Goal: Task Accomplishment & Management: Manage account settings

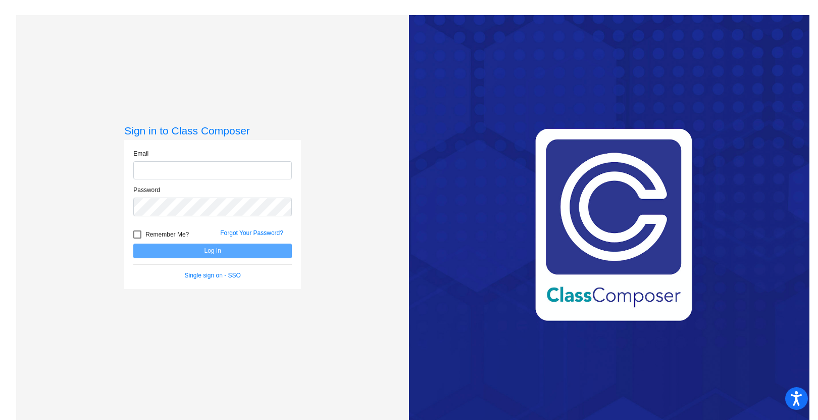
type input "[EMAIL_ADDRESS][PERSON_NAME][DOMAIN_NAME]"
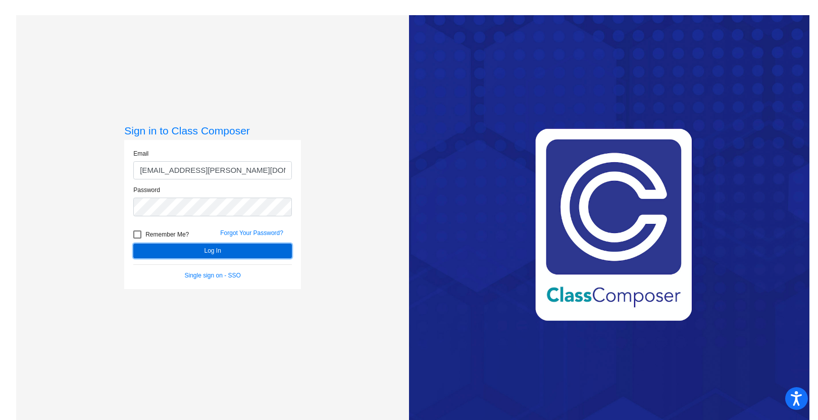
click at [210, 252] on button "Log In" at bounding box center [212, 250] width 159 height 15
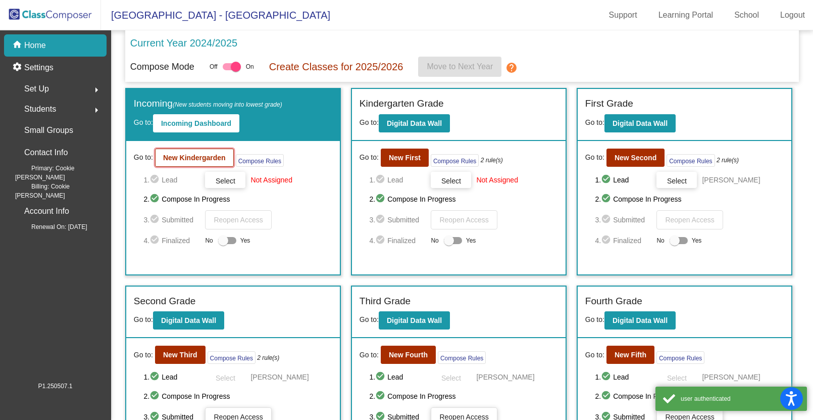
click at [190, 159] on b "New Kindergarden" at bounding box center [194, 158] width 63 height 8
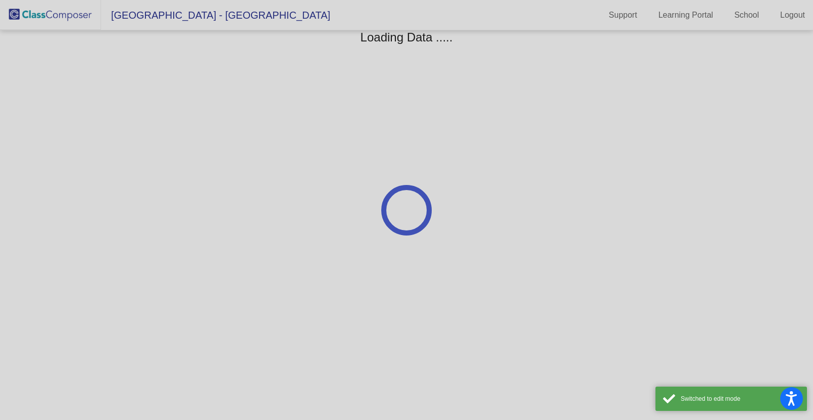
click at [190, 159] on div at bounding box center [406, 210] width 813 height 420
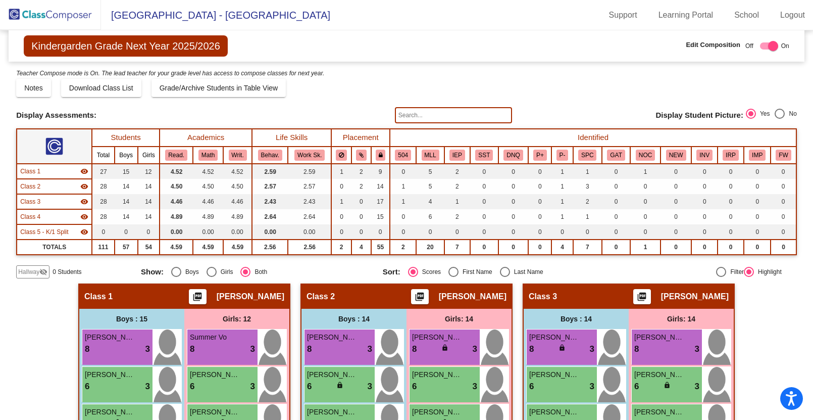
click at [70, 13] on img at bounding box center [50, 15] width 101 height 30
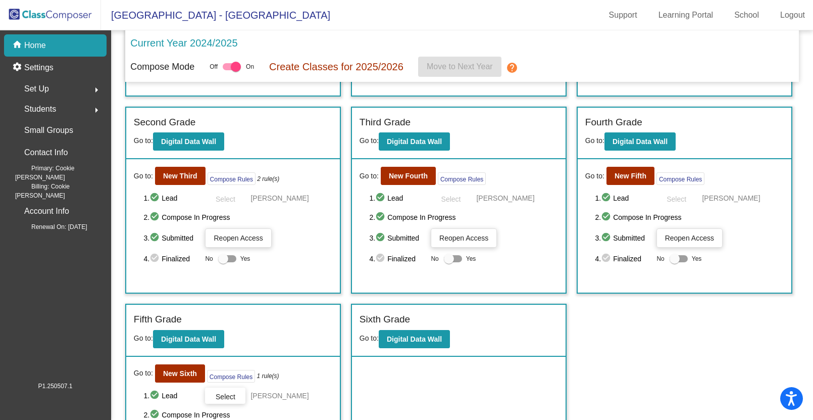
scroll to position [199, 0]
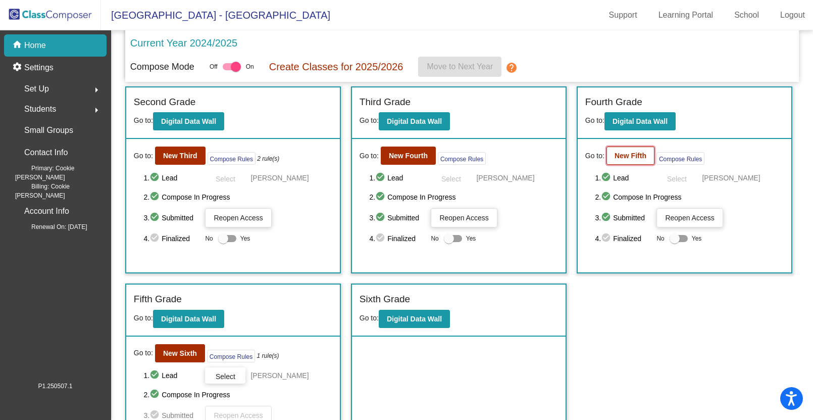
click at [624, 155] on b "New Fifth" at bounding box center [631, 156] width 32 height 8
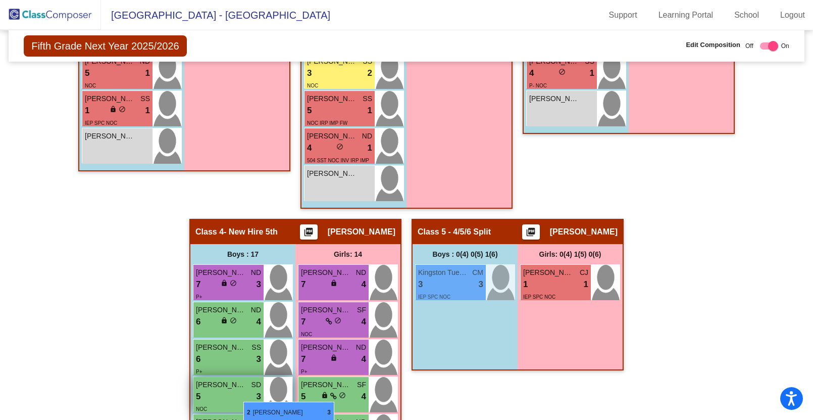
scroll to position [899, 0]
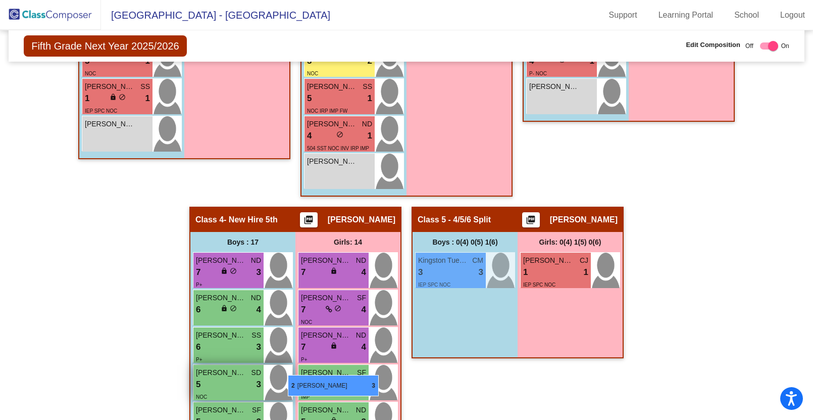
drag, startPoint x: 433, startPoint y: 287, endPoint x: 286, endPoint y: 374, distance: 170.3
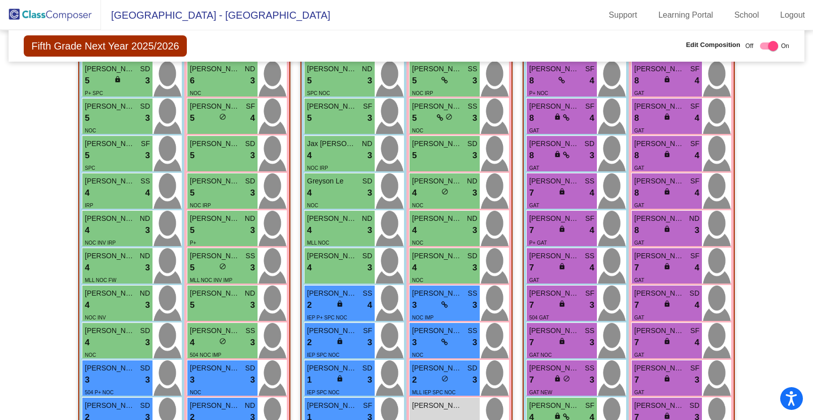
scroll to position [0, 0]
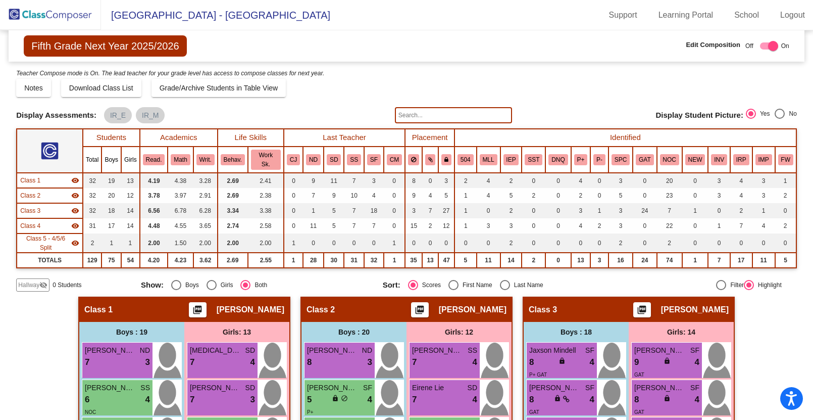
click at [401, 115] on input "text" at bounding box center [453, 115] width 117 height 16
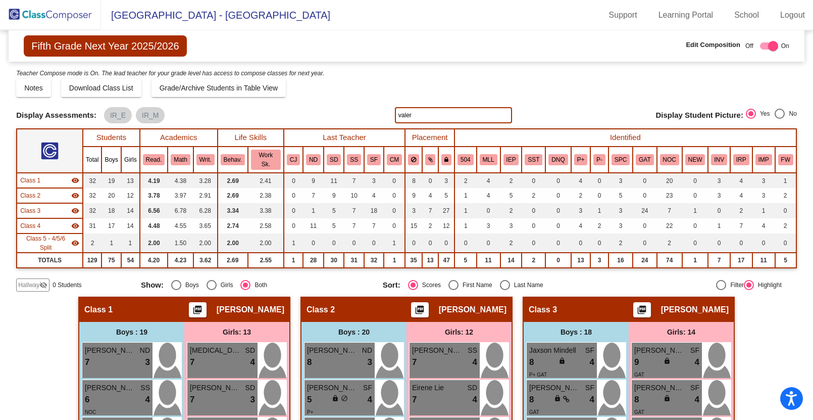
type input "valer"
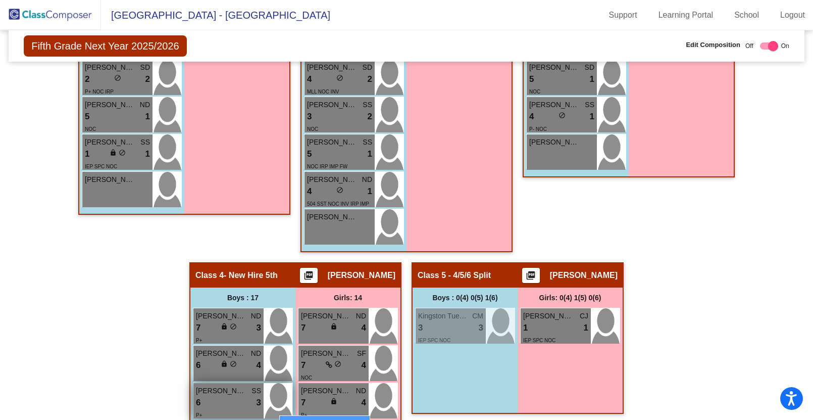
scroll to position [852, 0]
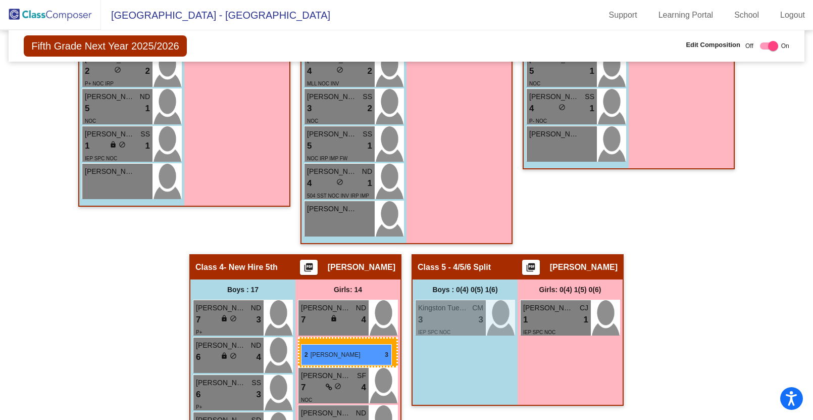
drag, startPoint x: 442, startPoint y: 85, endPoint x: 301, endPoint y: 343, distance: 294.0
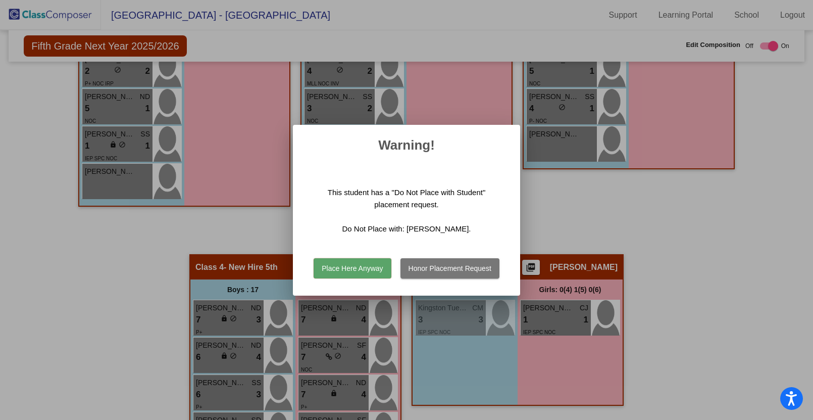
scroll to position [850, 0]
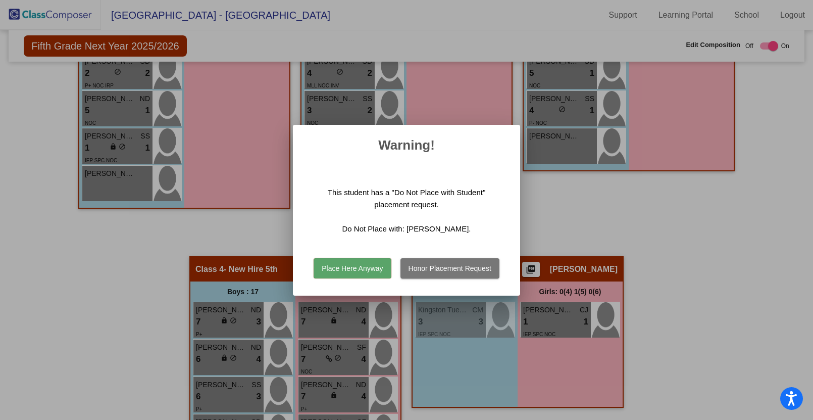
click at [440, 269] on button "Honor Placement Request" at bounding box center [450, 268] width 99 height 20
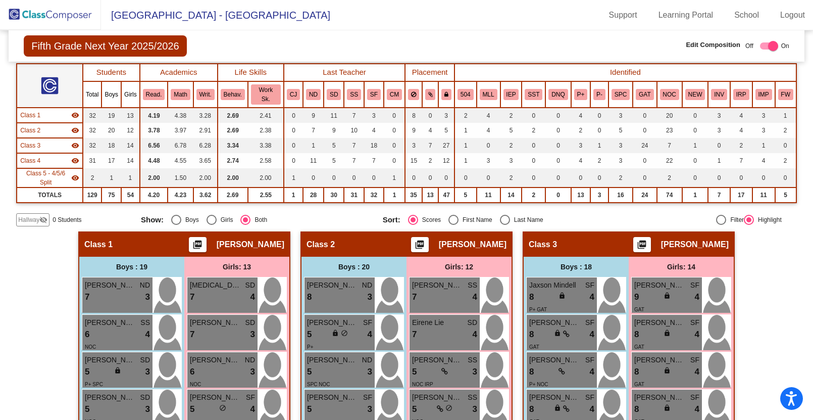
scroll to position [0, 0]
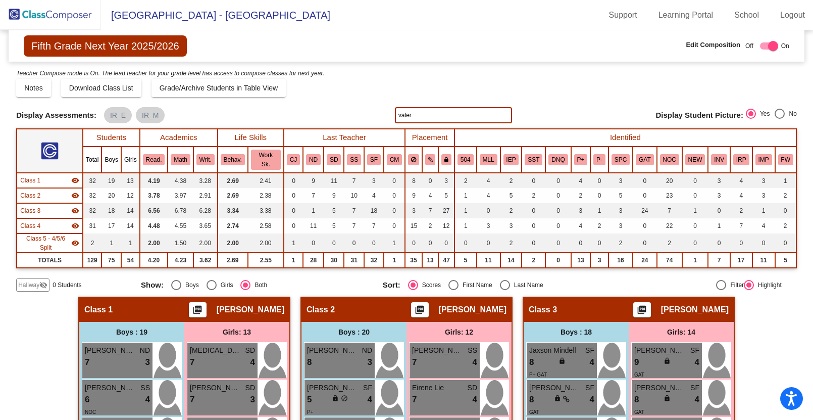
click at [54, 12] on img at bounding box center [50, 15] width 101 height 30
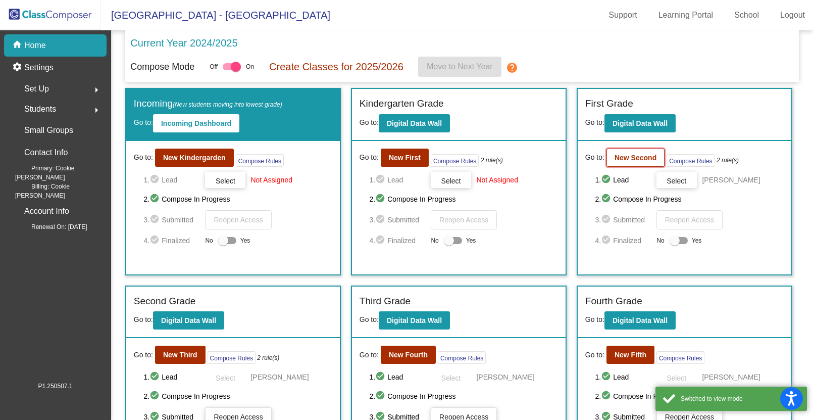
click at [631, 158] on b "New Second" at bounding box center [636, 158] width 42 height 8
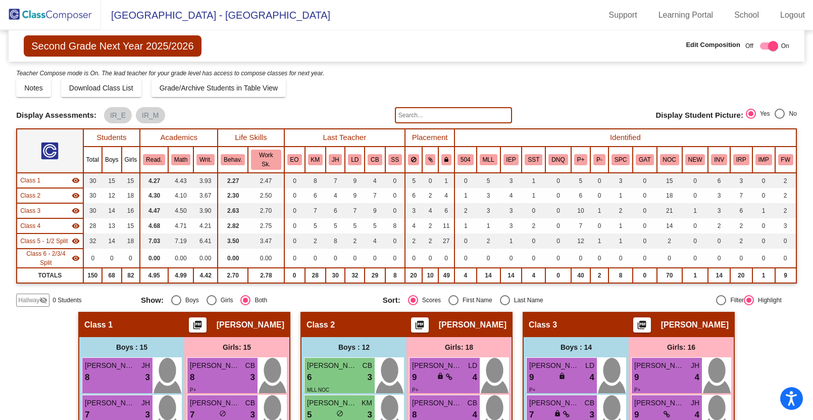
scroll to position [1, 0]
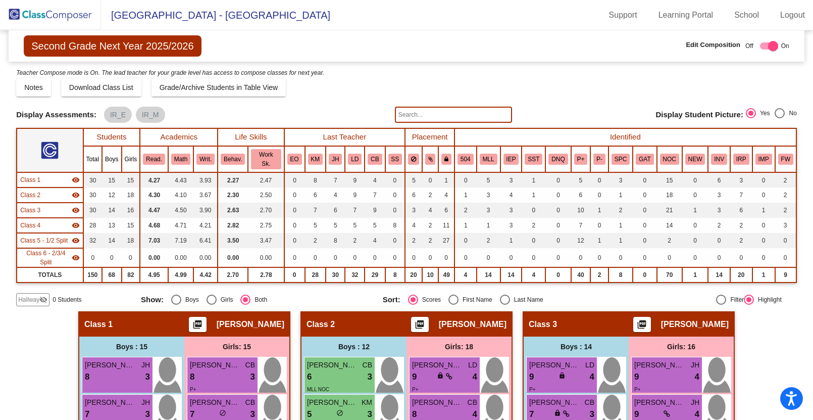
click at [426, 113] on input "text" at bounding box center [453, 115] width 117 height 16
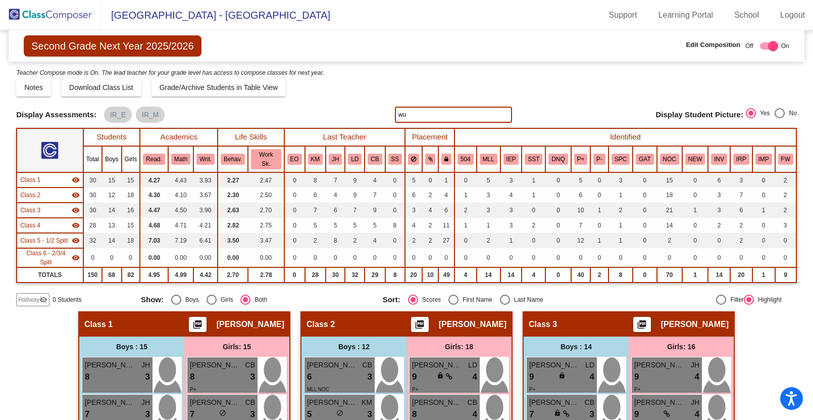
type input "wu"
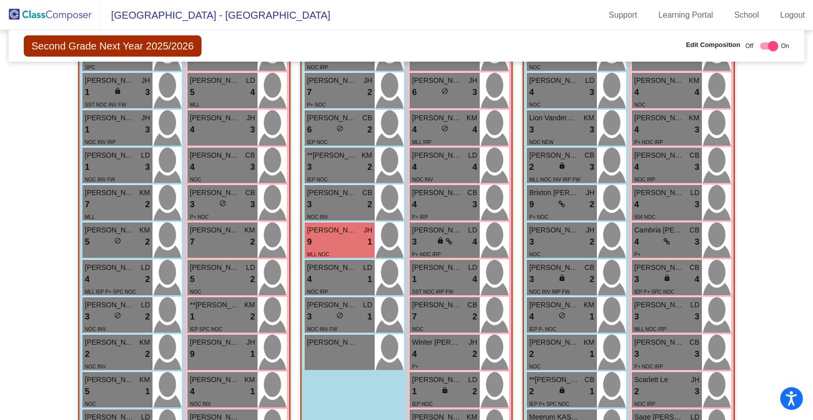
scroll to position [500, 0]
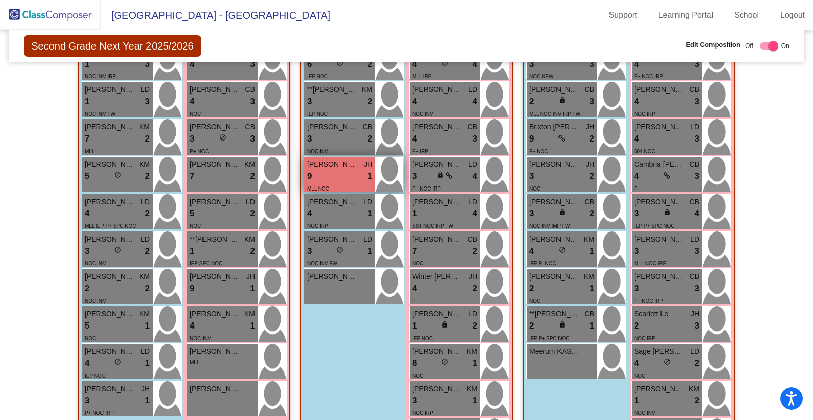
click at [324, 178] on div "9 lock do_not_disturb_alt 1" at bounding box center [339, 176] width 65 height 13
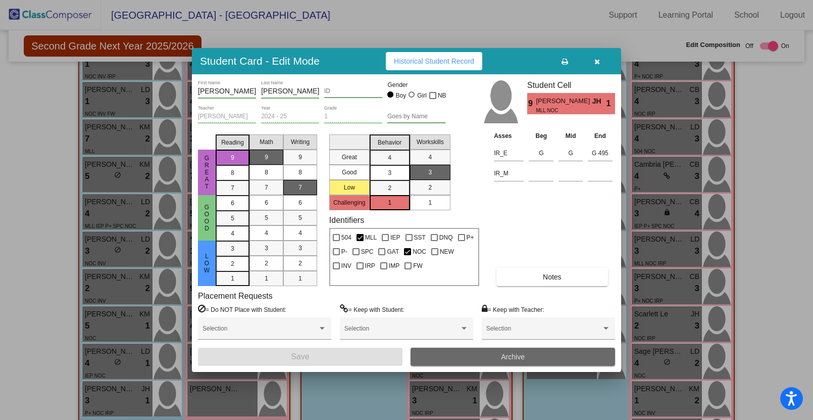
click at [511, 354] on span "Archive" at bounding box center [513, 357] width 24 height 8
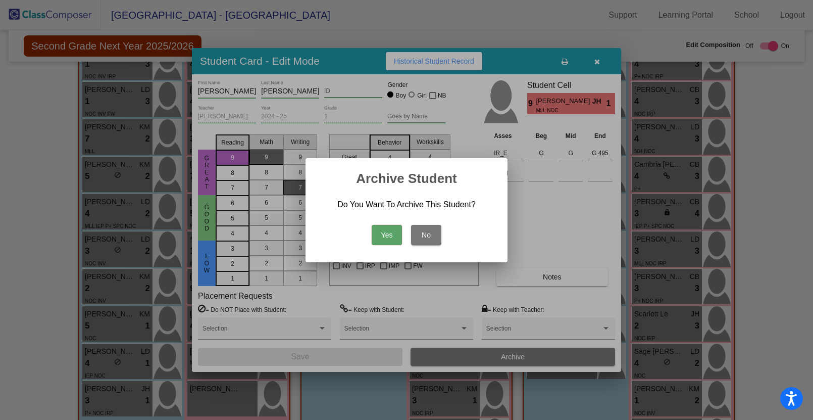
click at [385, 234] on button "Yes" at bounding box center [387, 235] width 30 height 20
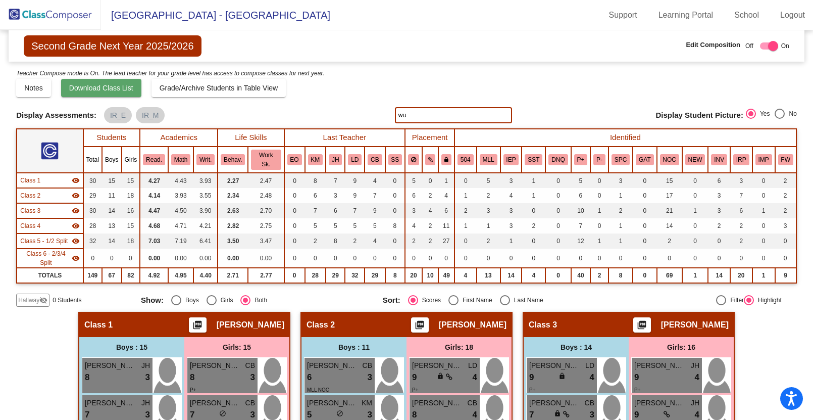
scroll to position [0, 0]
click at [60, 11] on img at bounding box center [50, 15] width 101 height 30
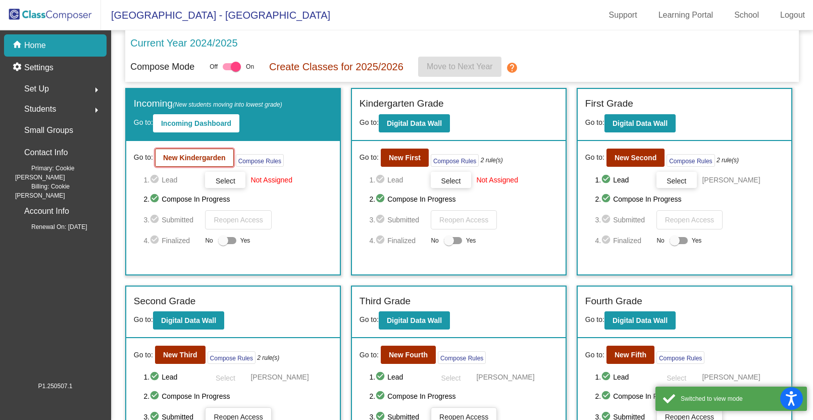
click at [193, 158] on b "New Kindergarden" at bounding box center [194, 158] width 63 height 8
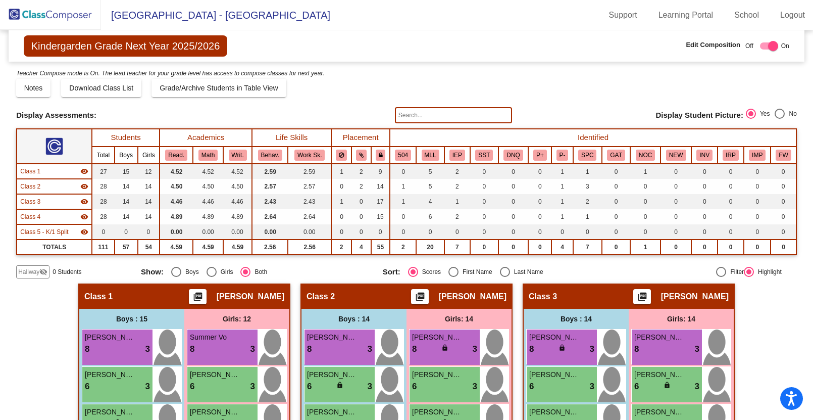
click at [400, 120] on input "text" at bounding box center [453, 115] width 117 height 16
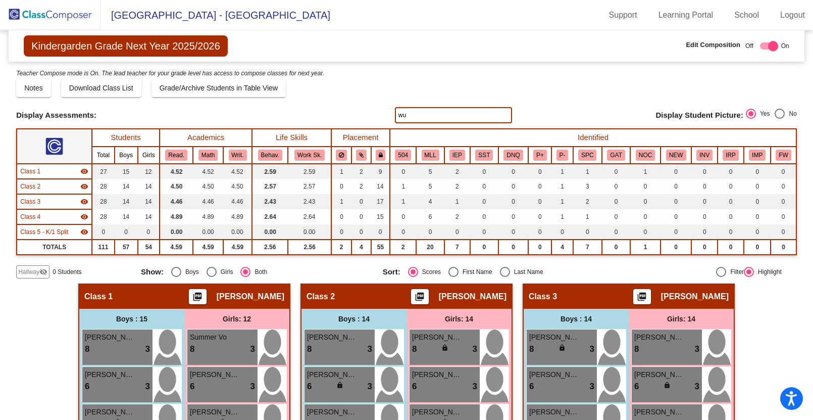
type input "wu"
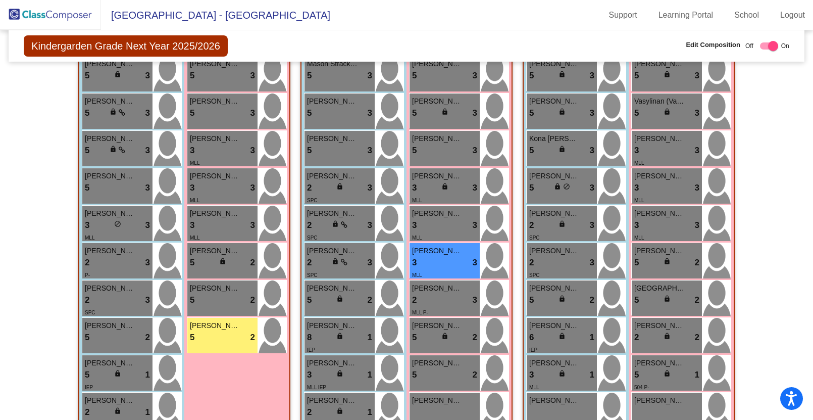
scroll to position [423, 0]
click at [441, 262] on div "3 lock do_not_disturb_alt 3" at bounding box center [444, 262] width 65 height 13
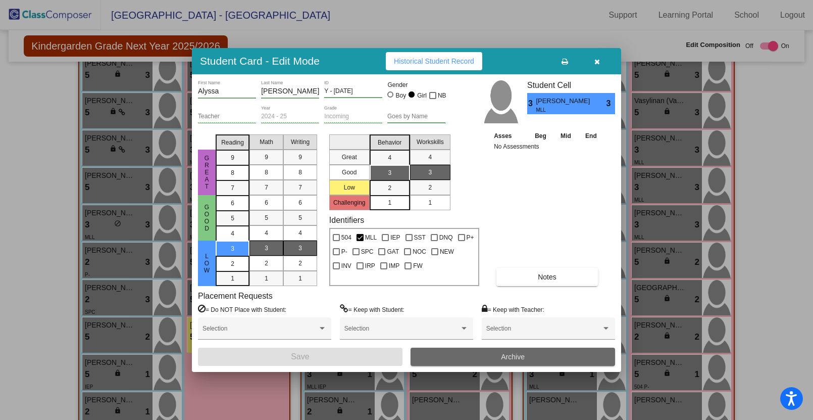
click at [505, 359] on span "Archive" at bounding box center [513, 357] width 24 height 8
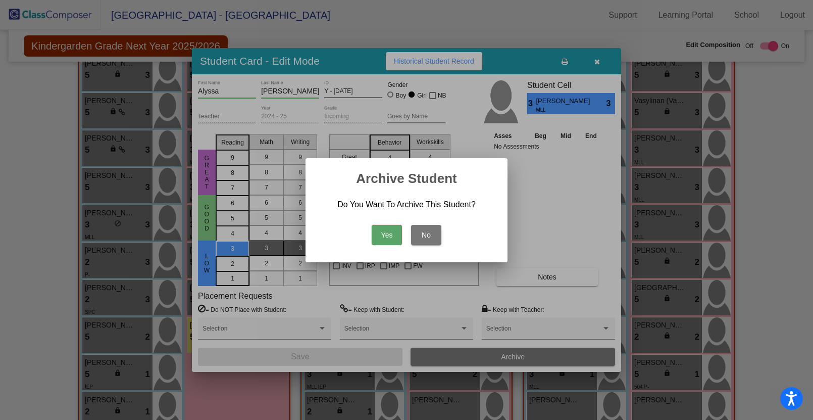
click at [385, 233] on button "Yes" at bounding box center [387, 235] width 30 height 20
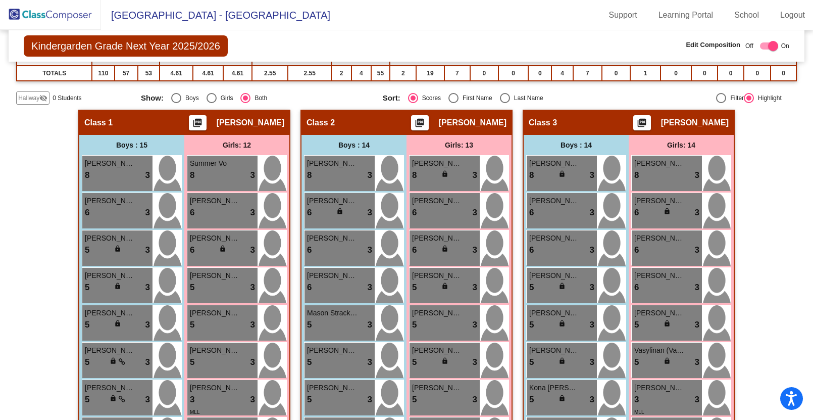
scroll to position [0, 0]
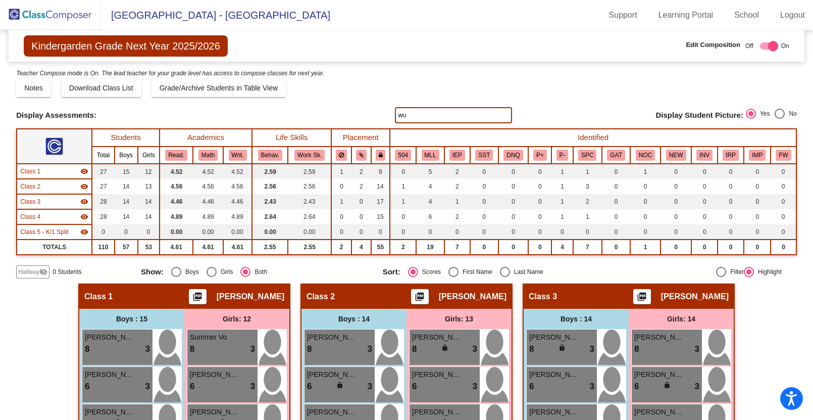
drag, startPoint x: 412, startPoint y: 117, endPoint x: 379, endPoint y: 115, distance: 32.9
click at [379, 115] on div "Display Scores for Years: [DATE] - [DATE] [DATE] - [DATE] Display Assessments: …" at bounding box center [406, 115] width 781 height 16
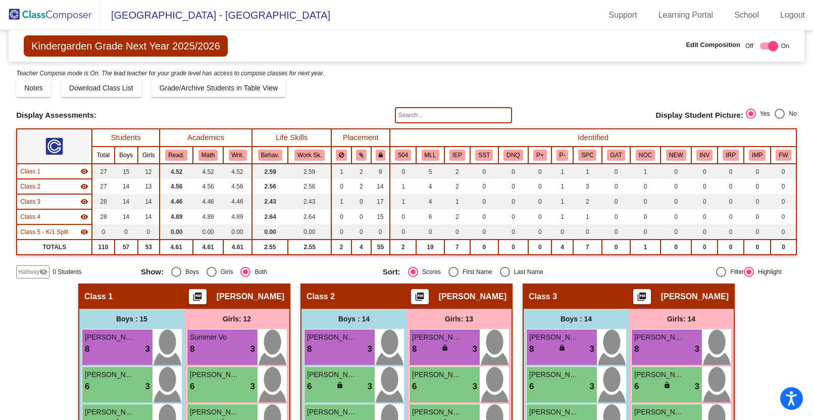
click at [420, 111] on input "text" at bounding box center [453, 115] width 117 height 16
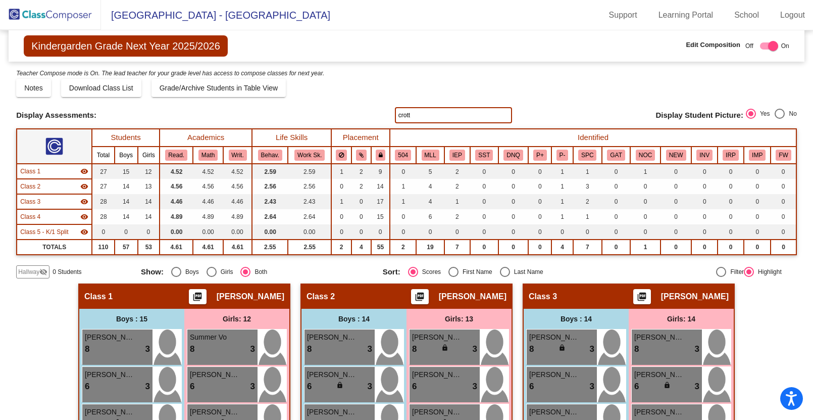
drag, startPoint x: 424, startPoint y: 118, endPoint x: 343, endPoint y: 105, distance: 81.8
click at [343, 105] on div "Display Scores for Years: [DATE] - [DATE] [DATE] - [DATE] Grade/Archive Student…" at bounding box center [406, 173] width 781 height 211
type input "[PERSON_NAME]"
drag, startPoint x: 417, startPoint y: 112, endPoint x: 368, endPoint y: 109, distance: 49.1
click at [368, 109] on div "Display Scores for Years: [DATE] - [DATE] [DATE] - [DATE] Display Assessments: …" at bounding box center [406, 115] width 781 height 16
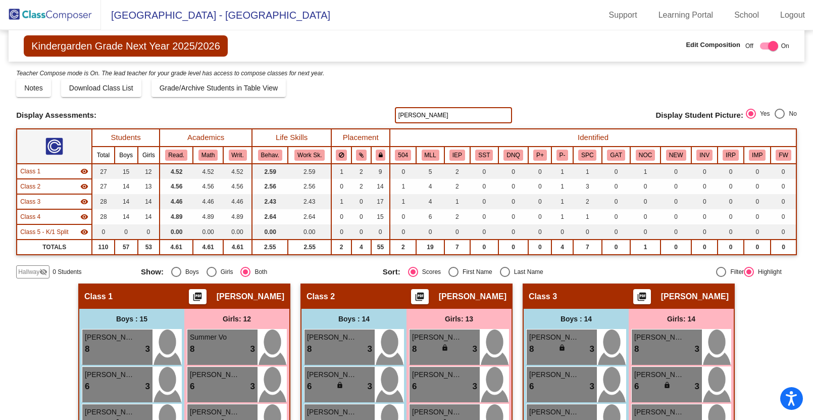
type input "[PERSON_NAME]"
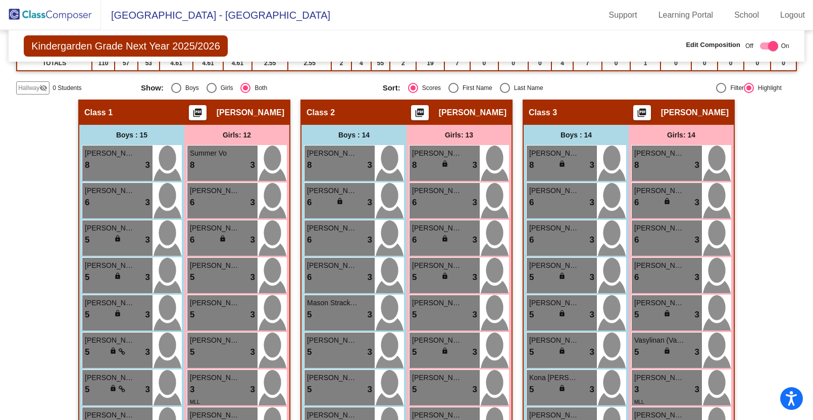
scroll to position [186, 0]
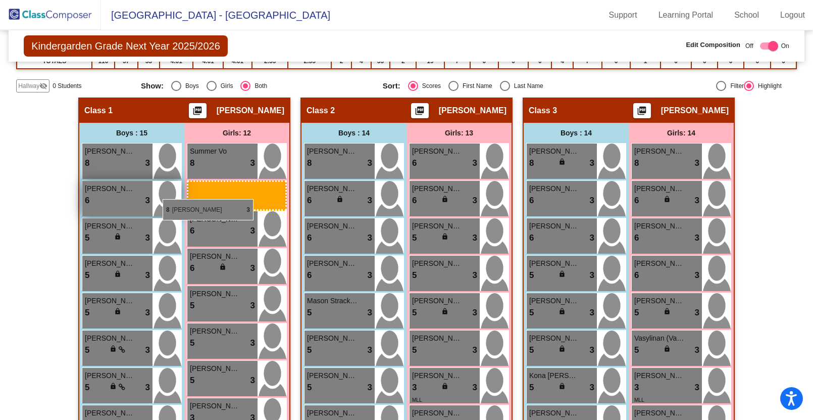
drag, startPoint x: 432, startPoint y: 175, endPoint x: 163, endPoint y: 199, distance: 270.2
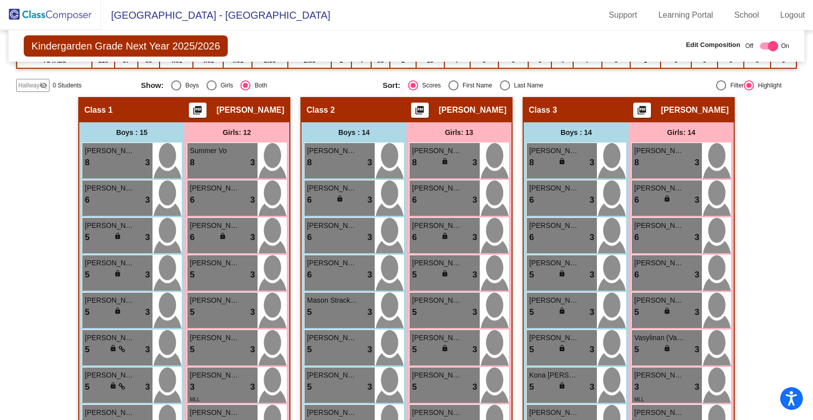
scroll to position [0, 0]
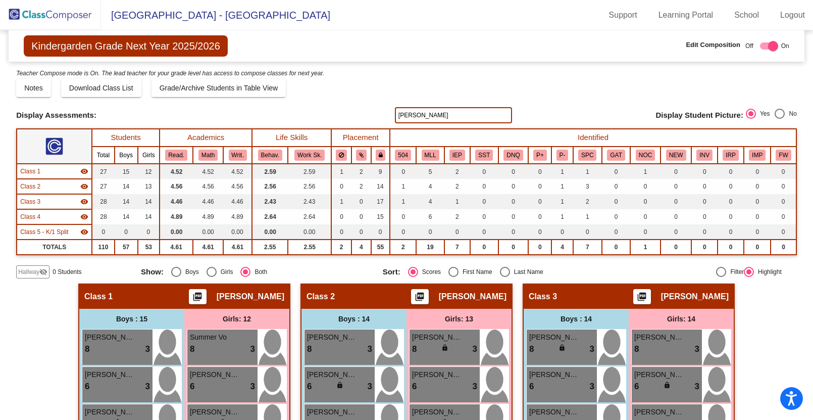
click at [67, 13] on img at bounding box center [50, 15] width 101 height 30
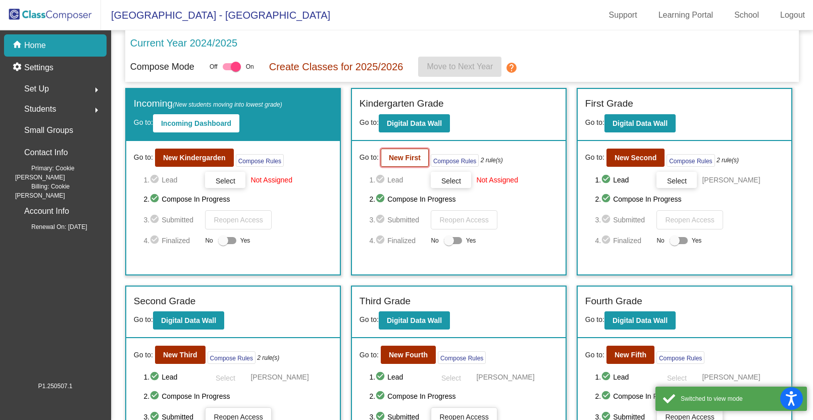
click at [397, 155] on b "New First" at bounding box center [405, 158] width 32 height 8
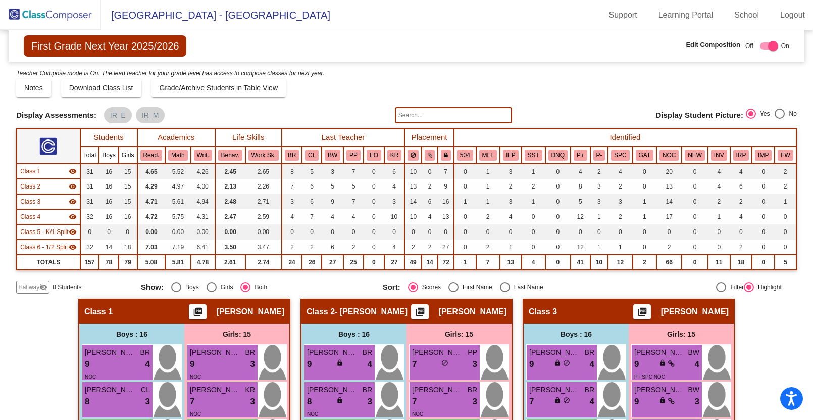
click at [418, 115] on input "text" at bounding box center [453, 115] width 117 height 16
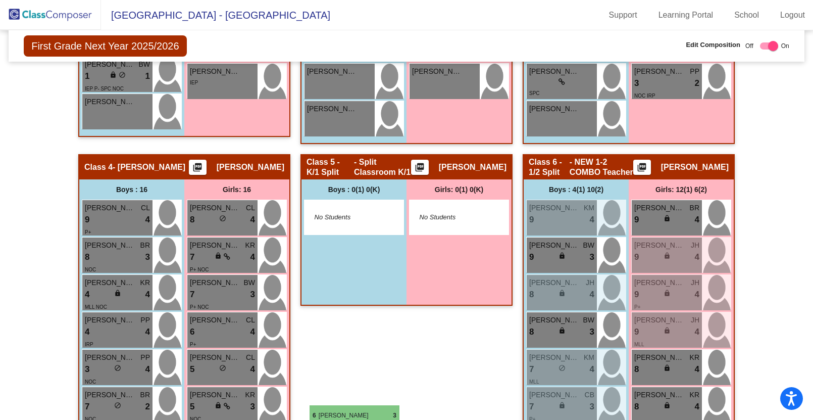
scroll to position [806, 0]
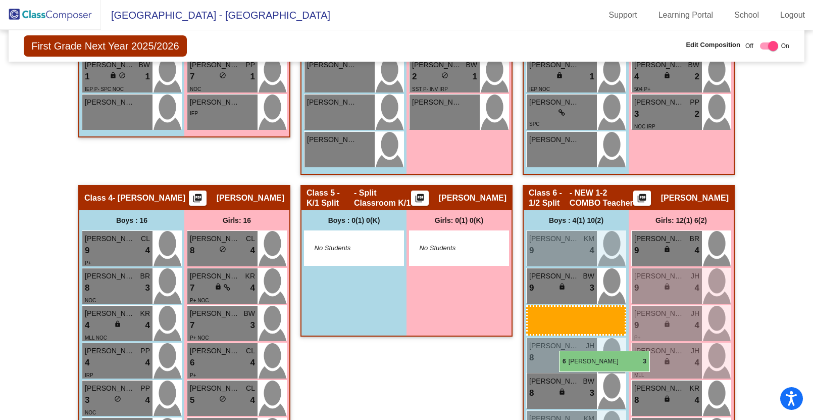
drag, startPoint x: 108, startPoint y: 287, endPoint x: 559, endPoint y: 351, distance: 455.9
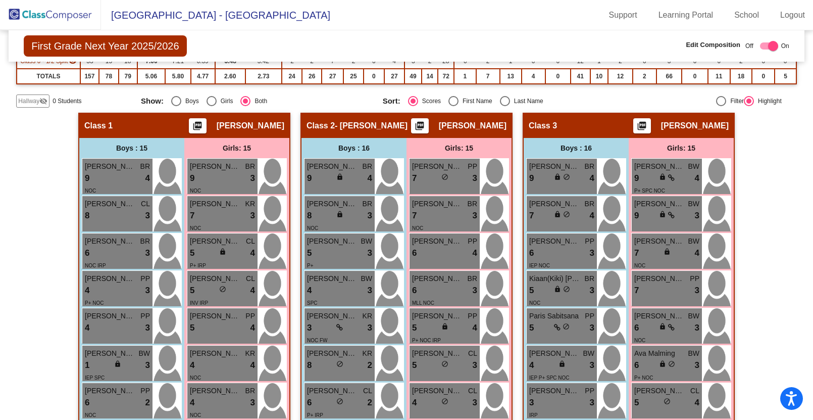
scroll to position [0, 0]
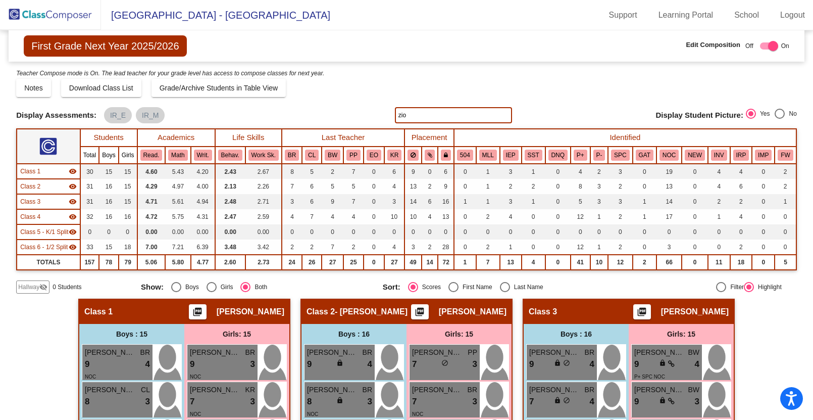
click at [413, 118] on input "zio" at bounding box center [453, 115] width 117 height 16
type input "z"
type input "ZION"
click at [171, 369] on img at bounding box center [167, 361] width 29 height 35
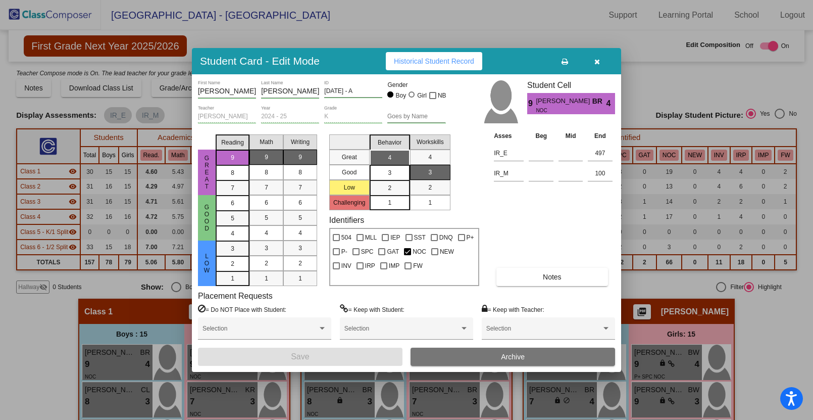
click at [68, 357] on div at bounding box center [406, 210] width 813 height 420
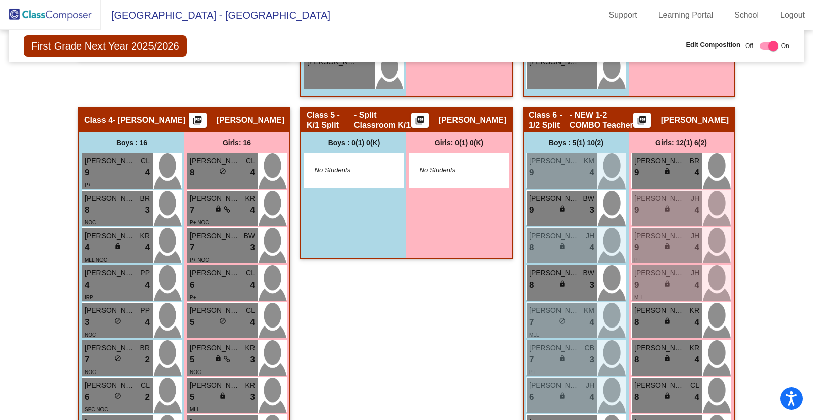
scroll to position [852, 0]
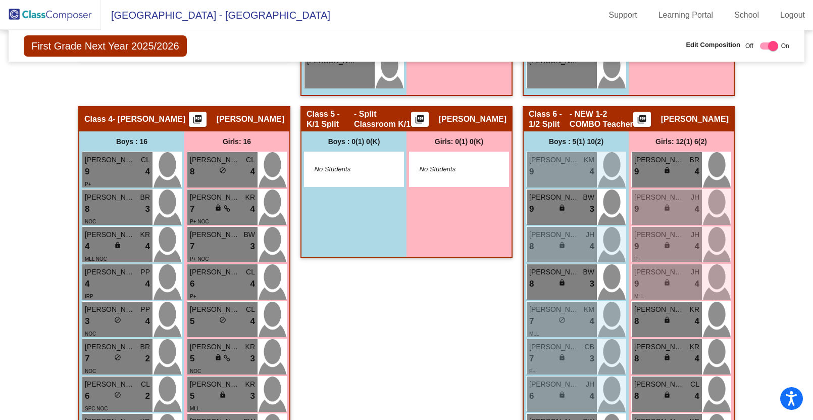
click at [77, 10] on img at bounding box center [50, 15] width 101 height 30
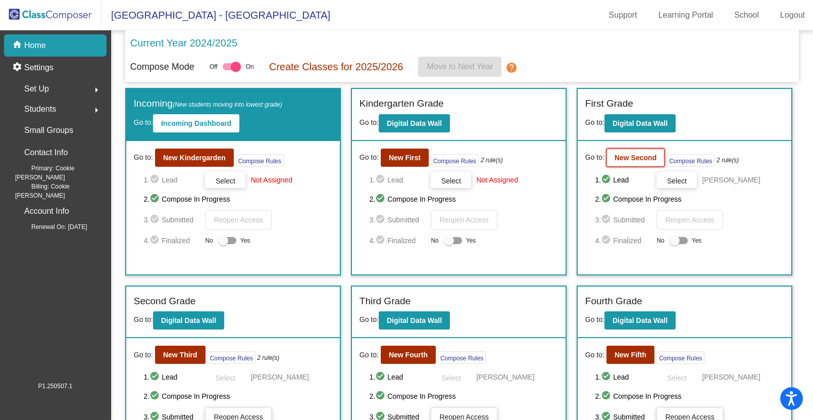
click at [627, 157] on b "New Second" at bounding box center [636, 158] width 42 height 8
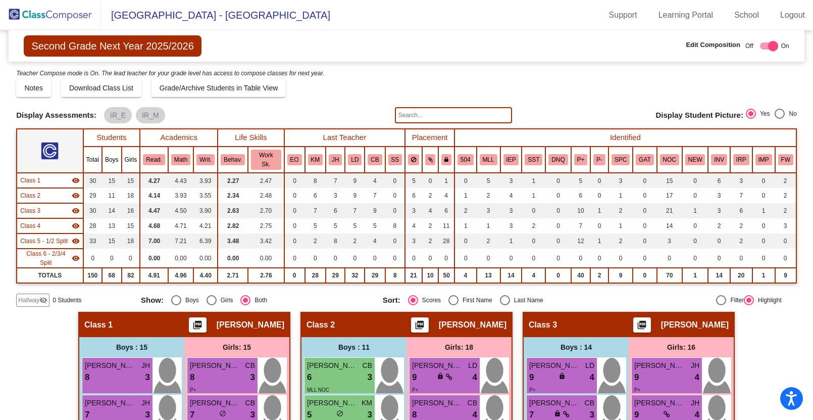
click at [423, 117] on input "text" at bounding box center [453, 115] width 117 height 16
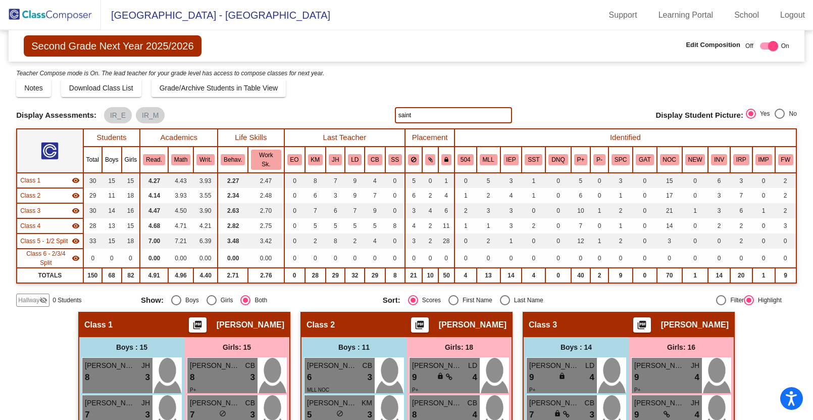
type input "saint"
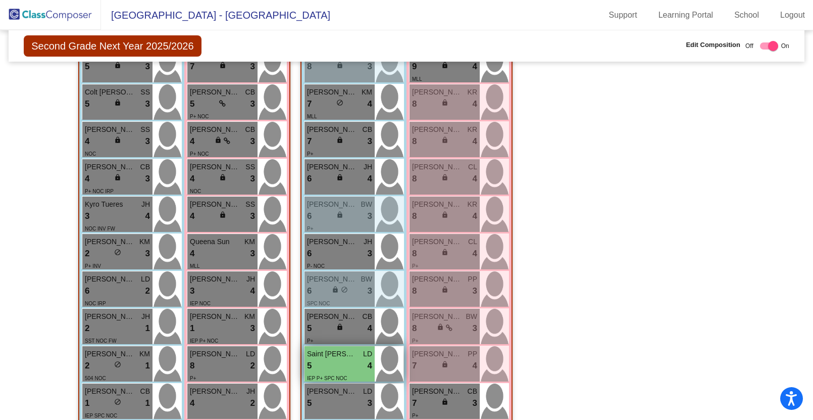
scroll to position [1152, 0]
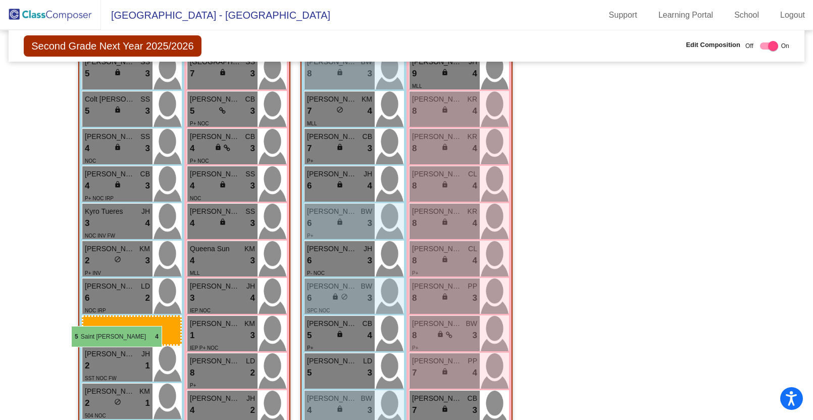
drag, startPoint x: 333, startPoint y: 373, endPoint x: 71, endPoint y: 326, distance: 265.8
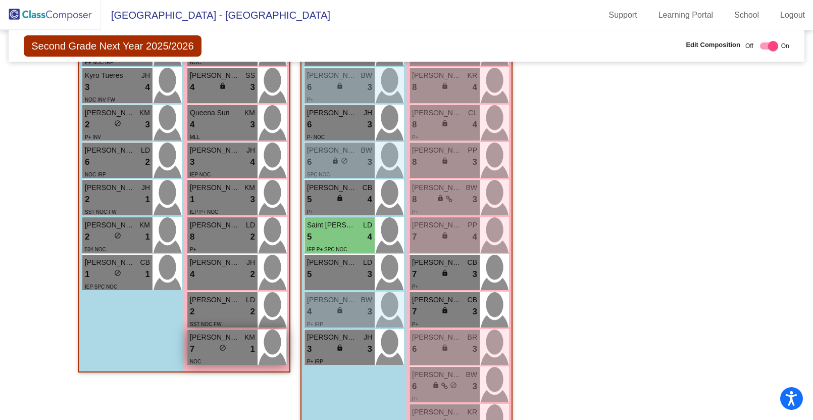
scroll to position [1289, 0]
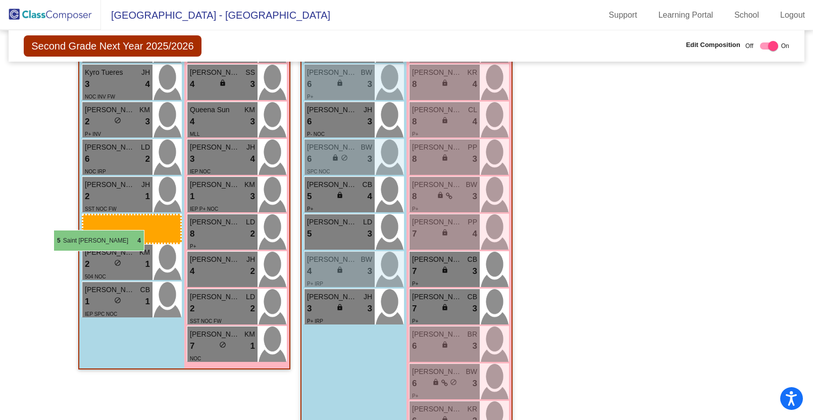
drag, startPoint x: 338, startPoint y: 233, endPoint x: 54, endPoint y: 229, distance: 284.4
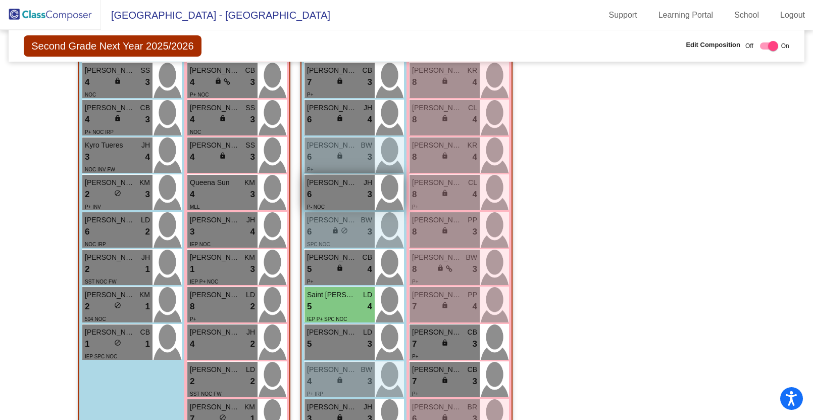
scroll to position [1221, 0]
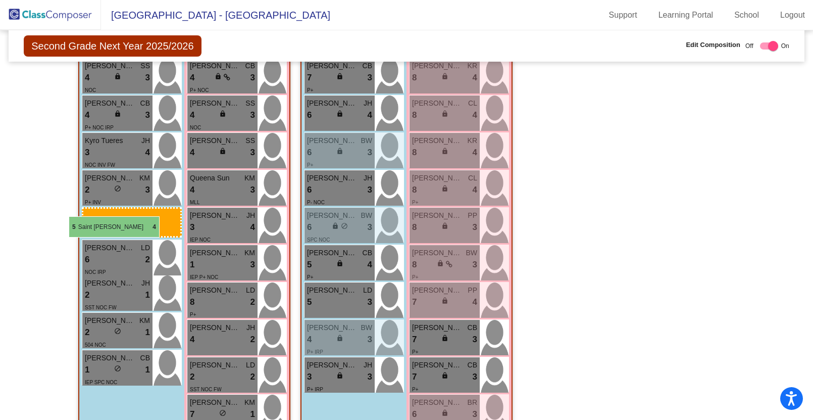
drag, startPoint x: 335, startPoint y: 303, endPoint x: 69, endPoint y: 216, distance: 280.0
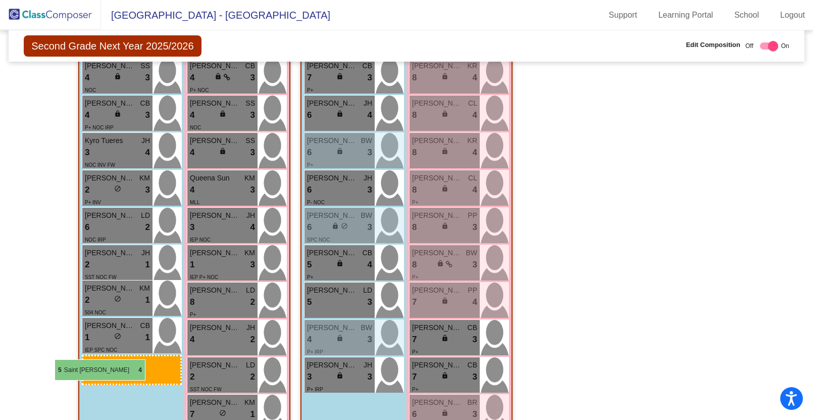
drag, startPoint x: 335, startPoint y: 307, endPoint x: 55, endPoint y: 359, distance: 285.7
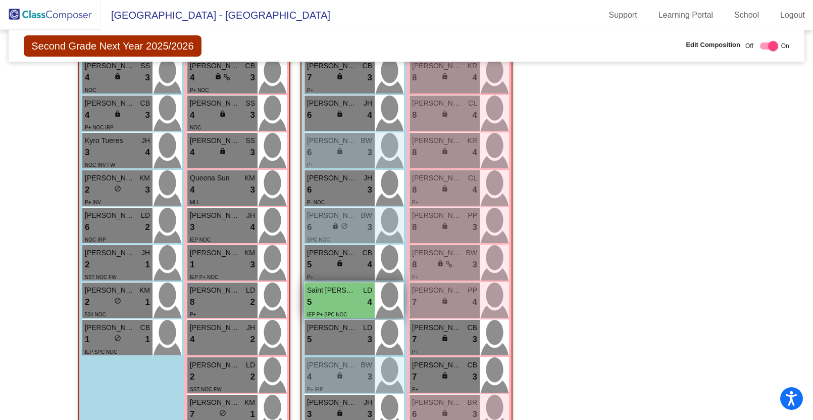
click at [338, 309] on div "5 lock do_not_disturb_alt 4" at bounding box center [339, 301] width 65 height 13
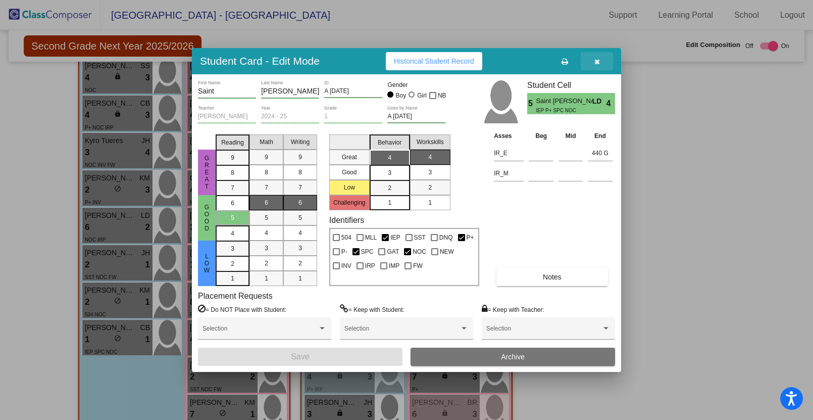
click at [599, 60] on icon "button" at bounding box center [597, 61] width 6 height 7
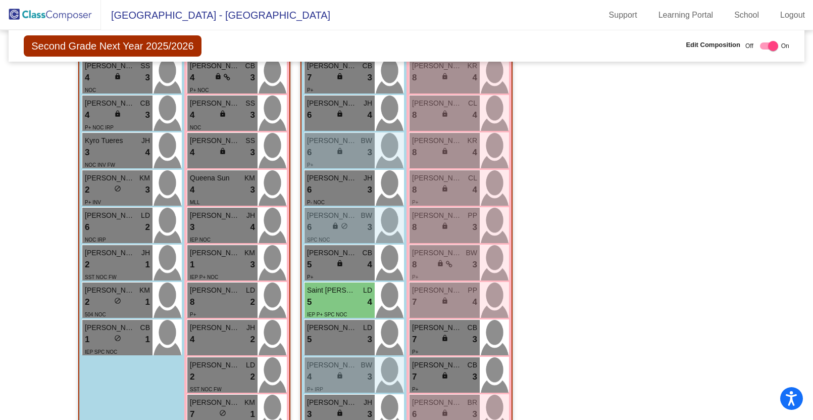
click at [578, 258] on div "Class 6 - 2/3/4 Split picture_as_pdf [PERSON_NAME] Add Student First Name Last …" at bounding box center [629, 192] width 212 height 734
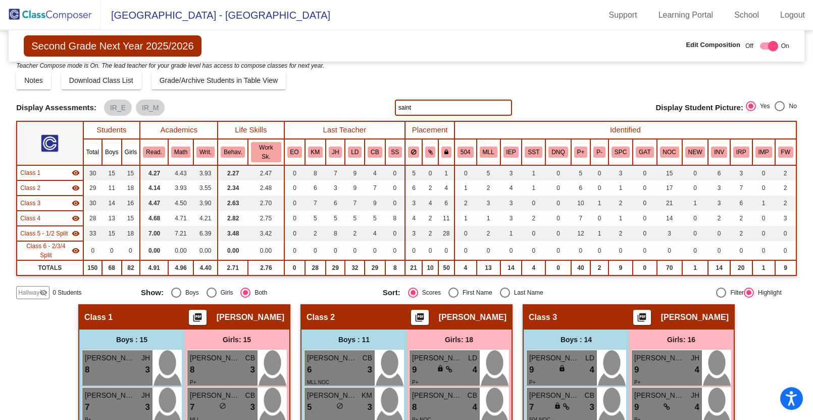
scroll to position [0, 0]
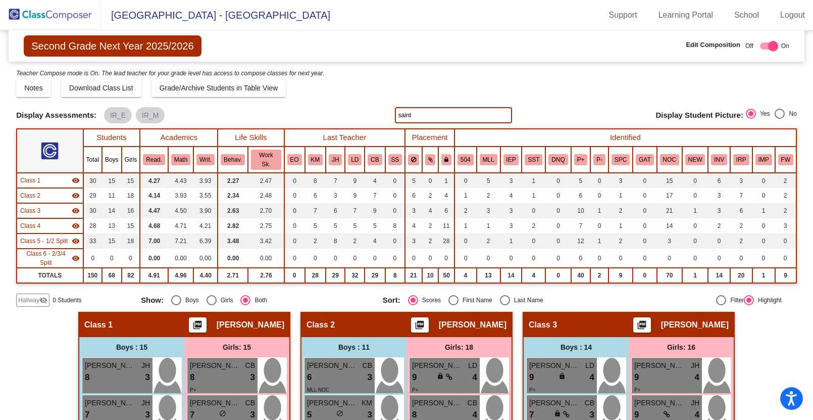
drag, startPoint x: 389, startPoint y: 111, endPoint x: 380, endPoint y: 110, distance: 9.1
click at [380, 110] on div "Display Scores for Years: [DATE] - [DATE] [DATE] - [DATE] Display Assessments: …" at bounding box center [406, 115] width 781 height 16
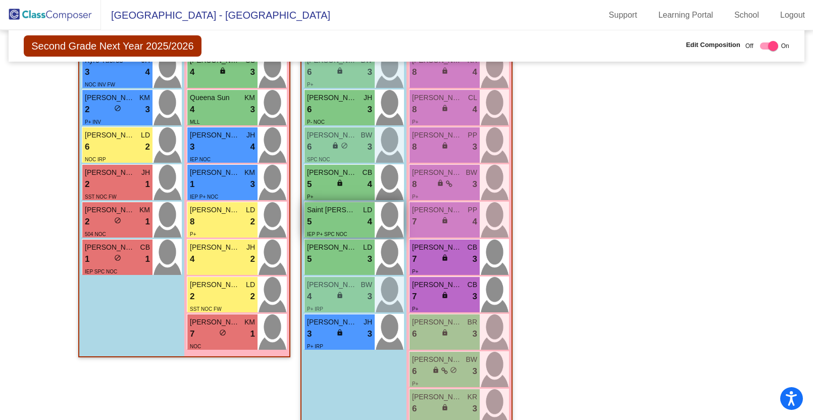
scroll to position [1300, 0]
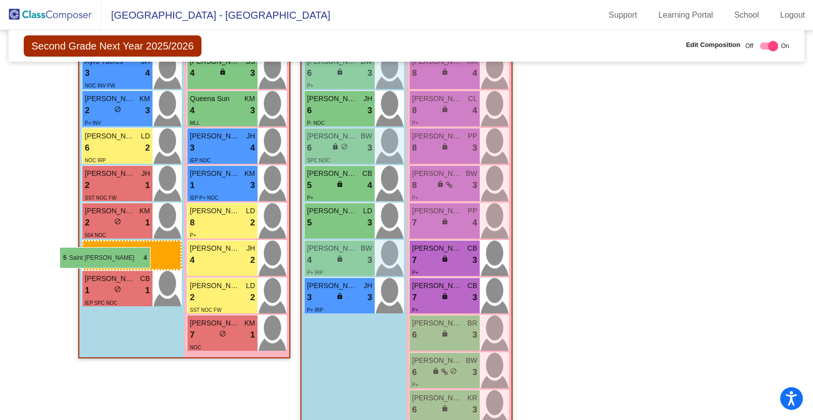
drag, startPoint x: 347, startPoint y: 216, endPoint x: 59, endPoint y: 247, distance: 289.5
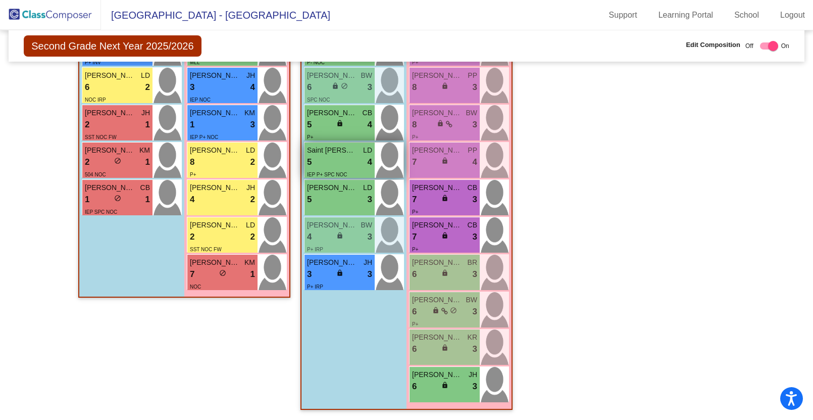
scroll to position [0, 0]
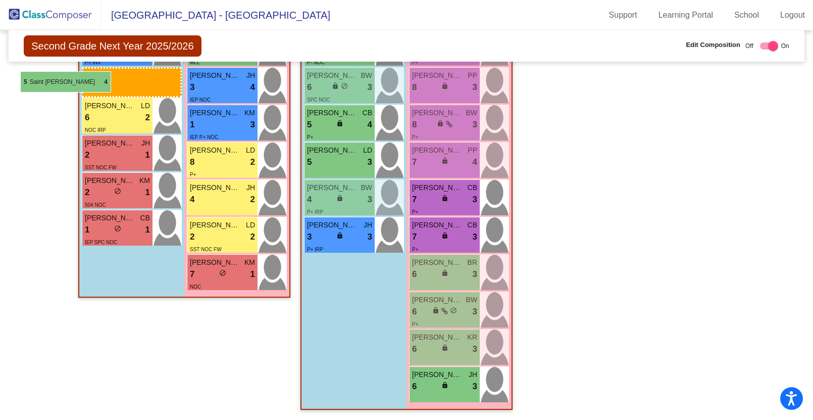
drag, startPoint x: 362, startPoint y: 161, endPoint x: 20, endPoint y: 71, distance: 352.9
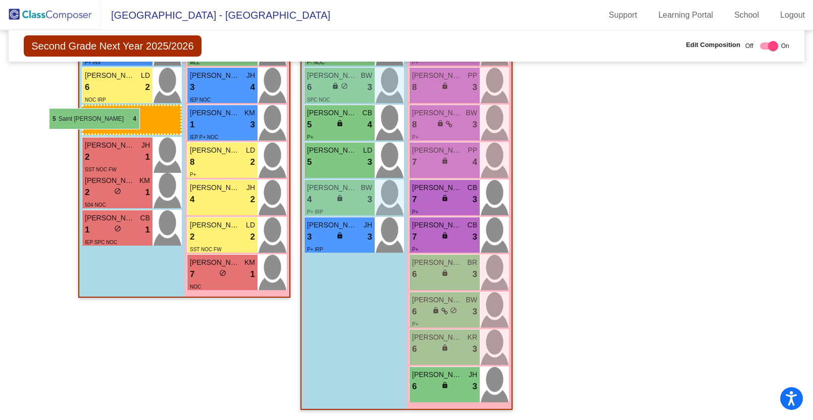
drag, startPoint x: 188, startPoint y: 161, endPoint x: 49, endPoint y: 108, distance: 149.3
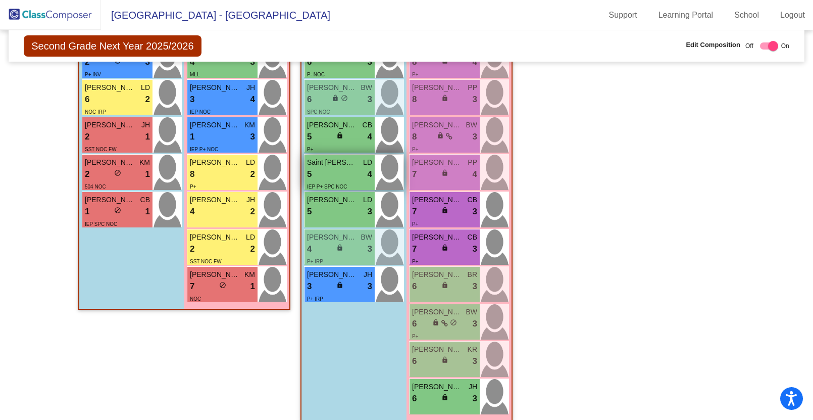
scroll to position [1364, 0]
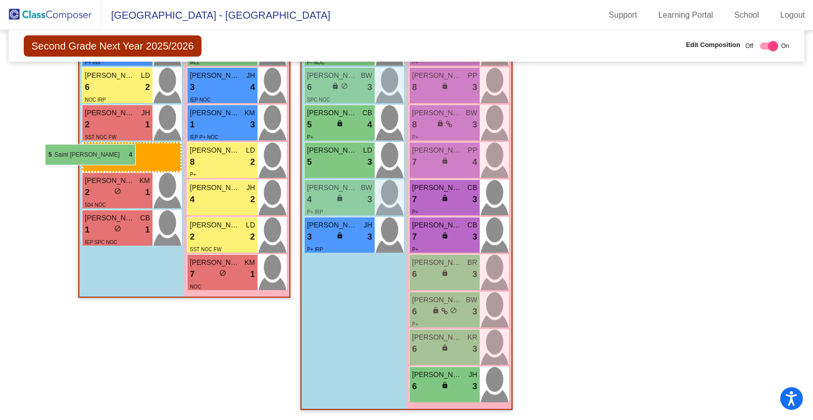
drag, startPoint x: 359, startPoint y: 158, endPoint x: 45, endPoint y: 144, distance: 313.9
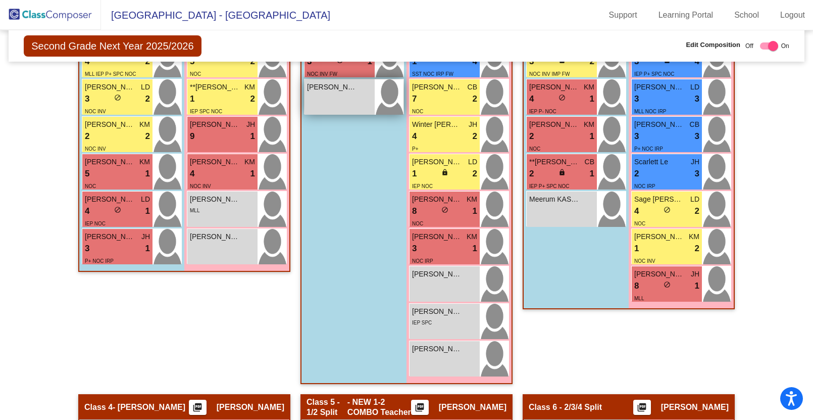
scroll to position [607, 0]
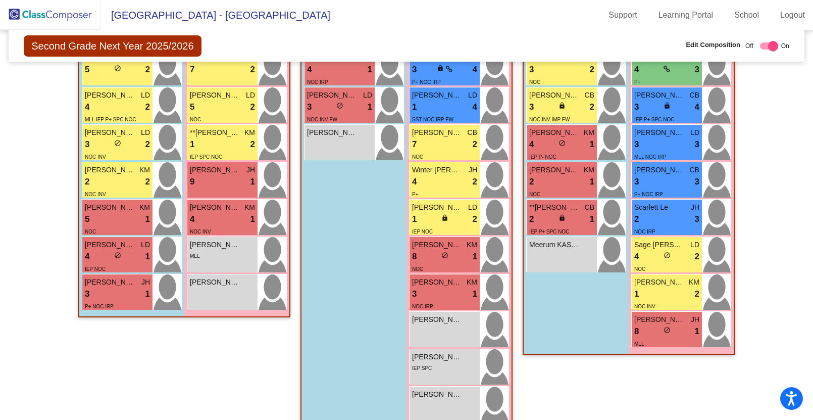
click at [63, 11] on img at bounding box center [50, 15] width 101 height 30
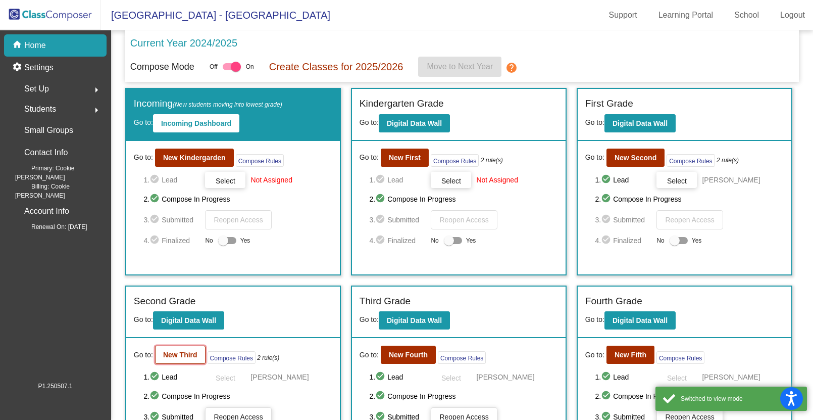
click at [181, 353] on b "New Third" at bounding box center [180, 355] width 34 height 8
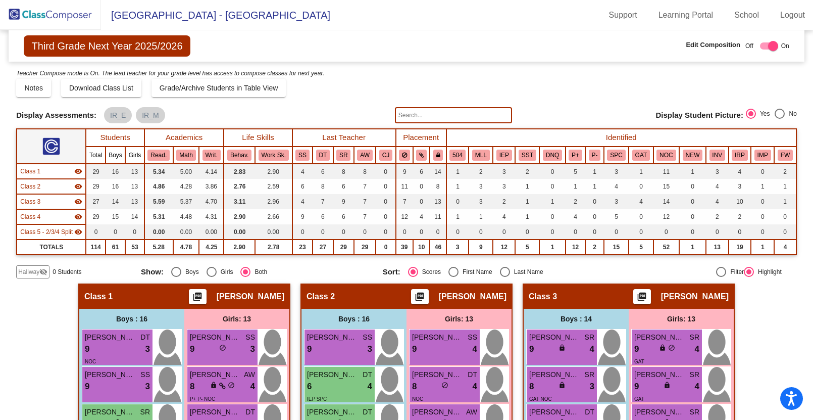
click at [402, 118] on input "text" at bounding box center [453, 115] width 117 height 16
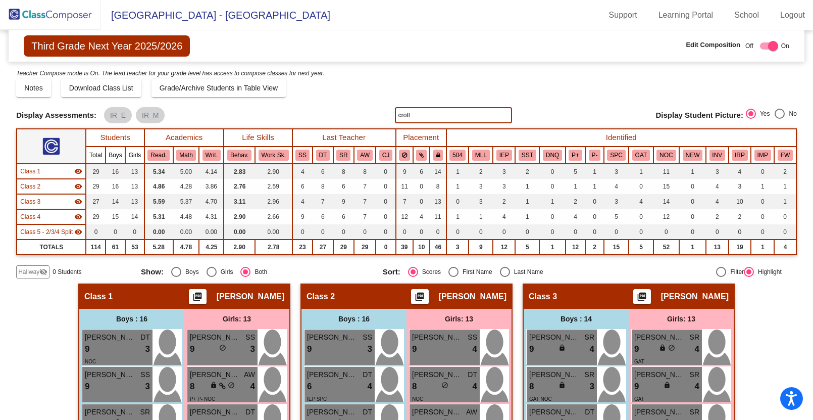
type input "crott"
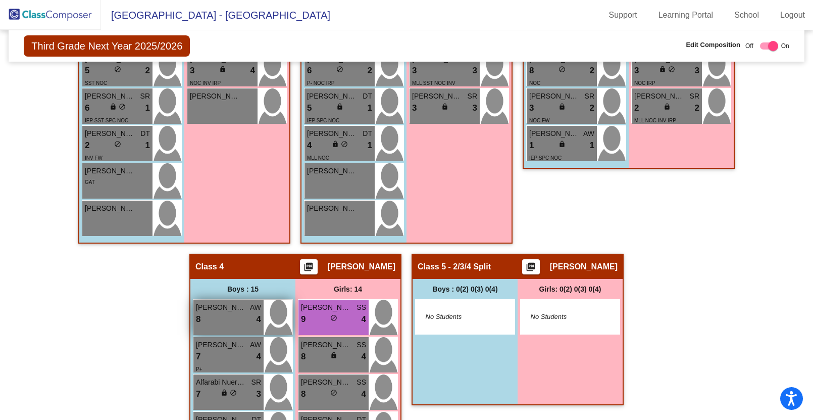
scroll to position [697, 0]
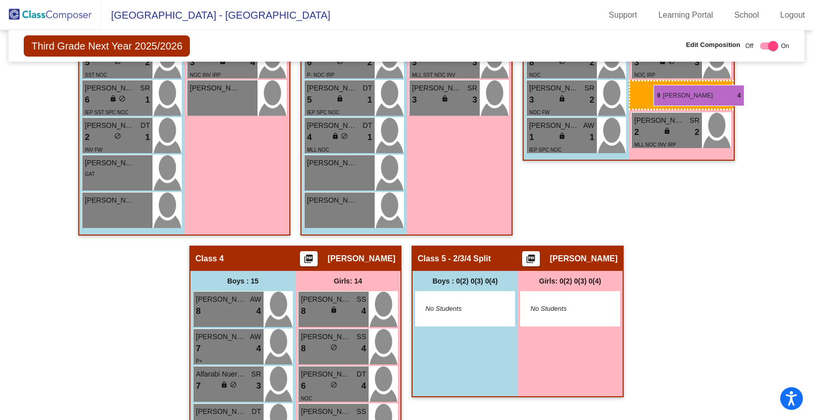
drag, startPoint x: 314, startPoint y: 307, endPoint x: 653, endPoint y: 85, distance: 405.0
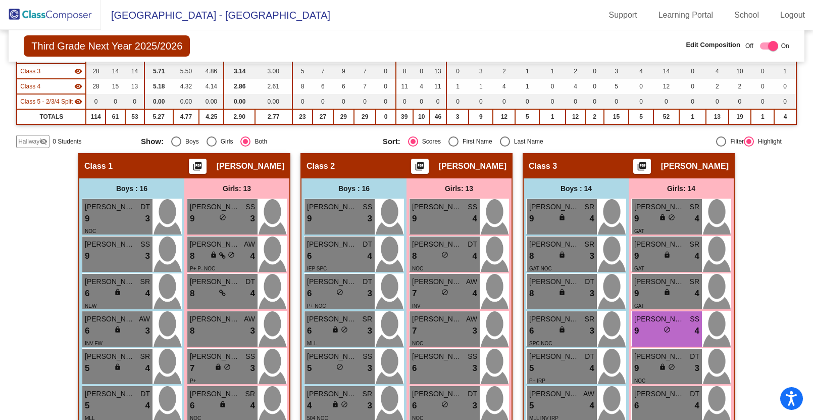
scroll to position [130, 0]
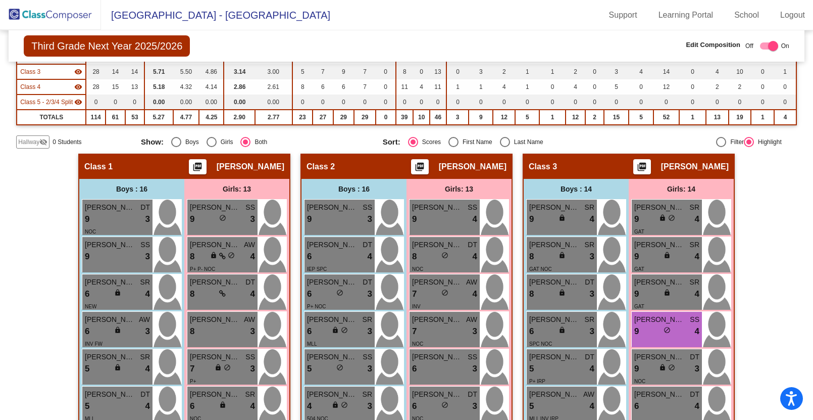
click at [382, 29] on mat-toolbar "[GEOGRAPHIC_DATA] - Cookie Support Learning Portal School Logout" at bounding box center [406, 15] width 813 height 30
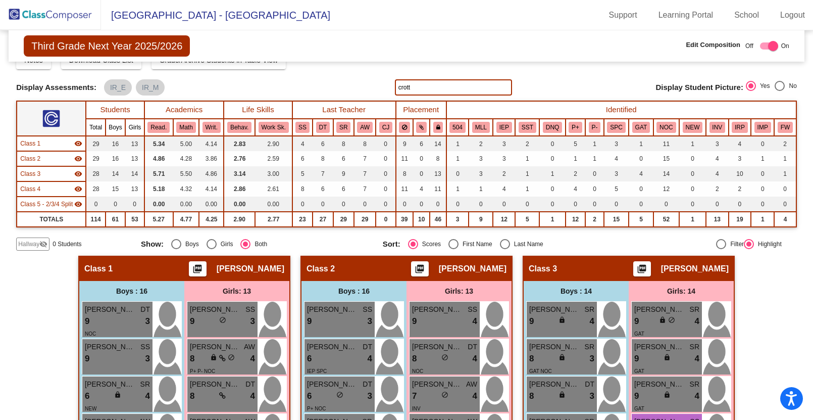
scroll to position [0, 0]
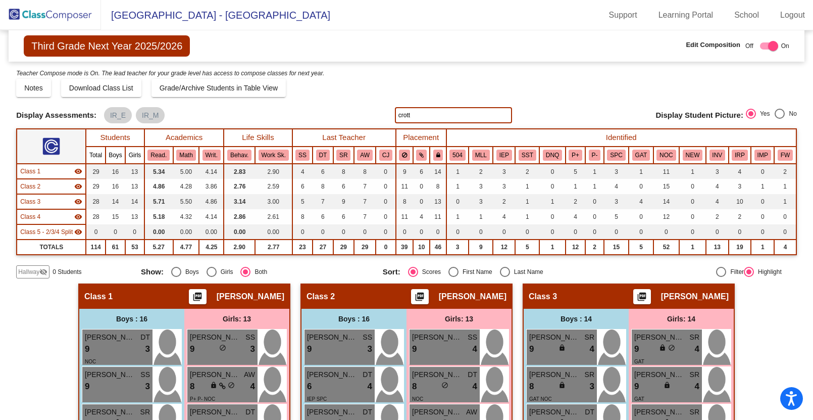
drag, startPoint x: 418, startPoint y: 114, endPoint x: 365, endPoint y: 113, distance: 52.5
click at [365, 113] on div "Display Scores for Years: [DATE] - [DATE] [DATE] - [DATE] Display Assessments: …" at bounding box center [406, 115] width 781 height 16
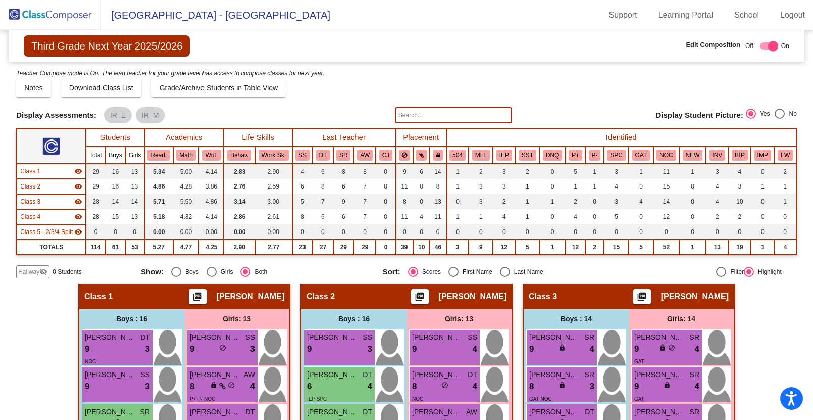
click at [54, 15] on img at bounding box center [50, 15] width 101 height 30
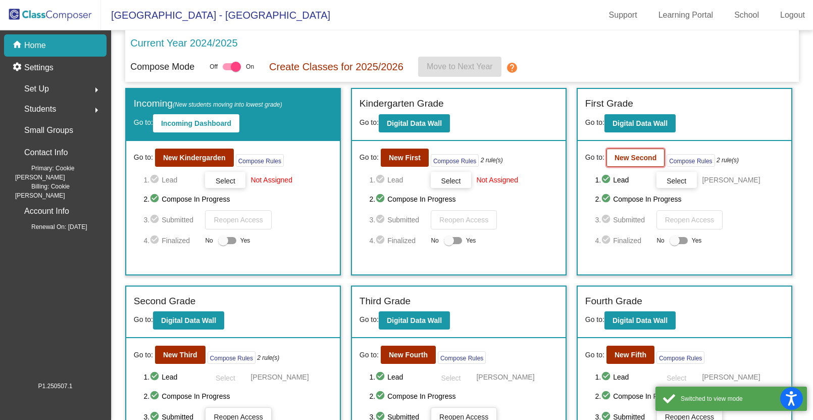
click at [632, 159] on b "New Second" at bounding box center [636, 158] width 42 height 8
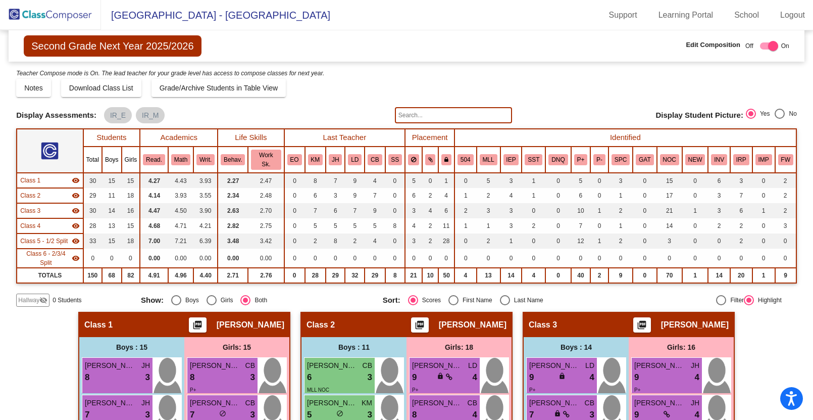
click at [400, 115] on input "text" at bounding box center [453, 115] width 117 height 16
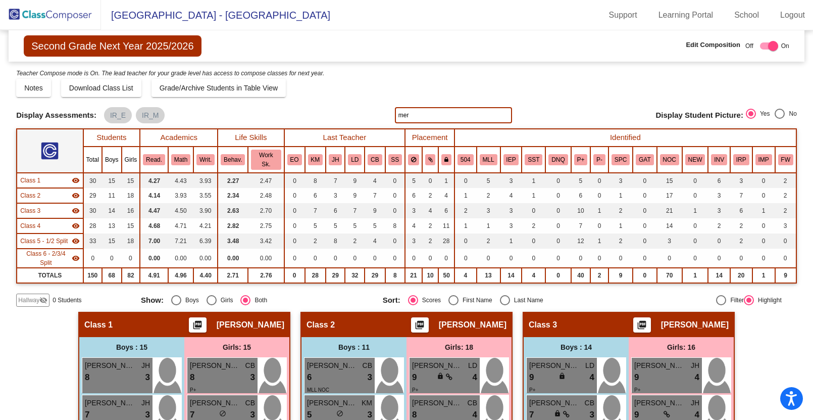
type input "mer"
drag, startPoint x: 403, startPoint y: 112, endPoint x: 371, endPoint y: 109, distance: 32.0
click at [371, 109] on div "Display Scores for Years: [DATE] - [DATE] [DATE] - [DATE] Display Assessments: …" at bounding box center [406, 115] width 781 height 16
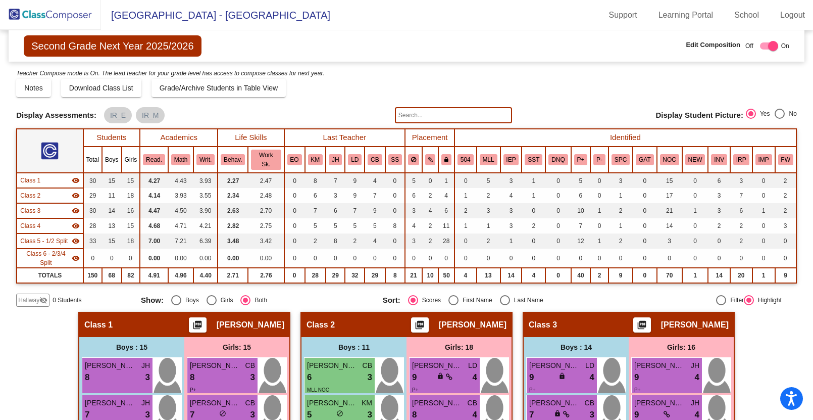
click at [67, 16] on img at bounding box center [50, 15] width 101 height 30
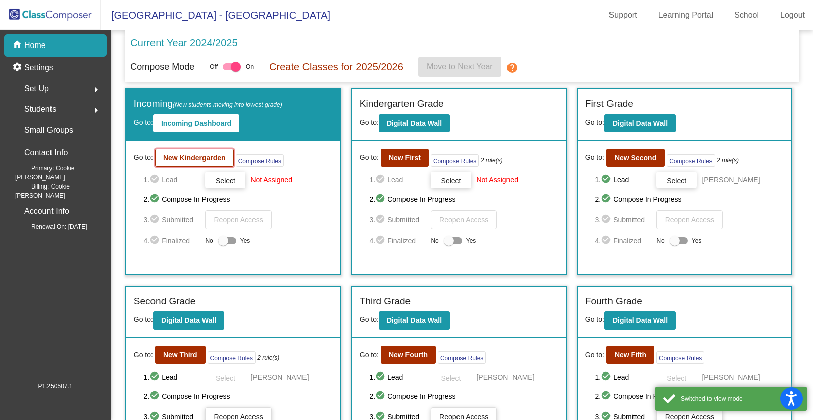
click at [196, 163] on button "New Kindergarden" at bounding box center [194, 157] width 79 height 18
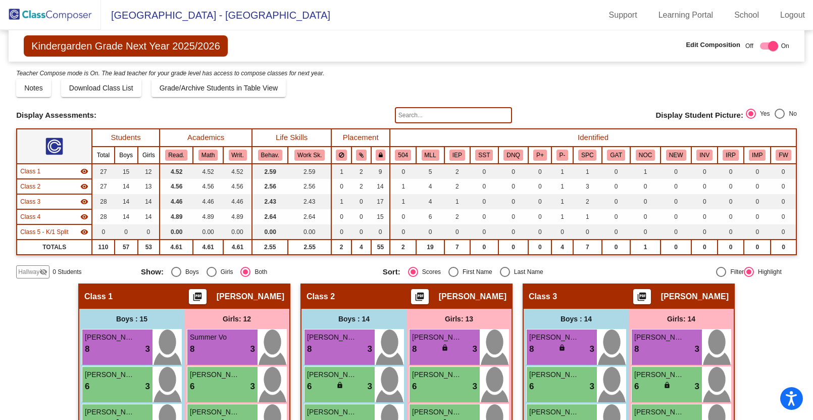
click at [396, 116] on input "text" at bounding box center [453, 115] width 117 height 16
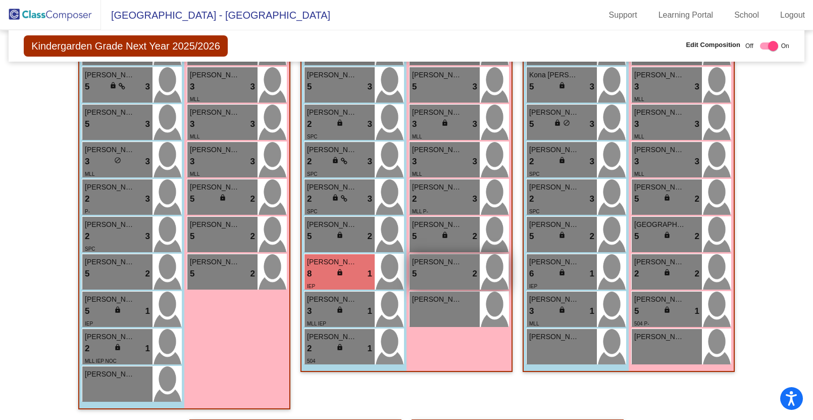
scroll to position [484, 0]
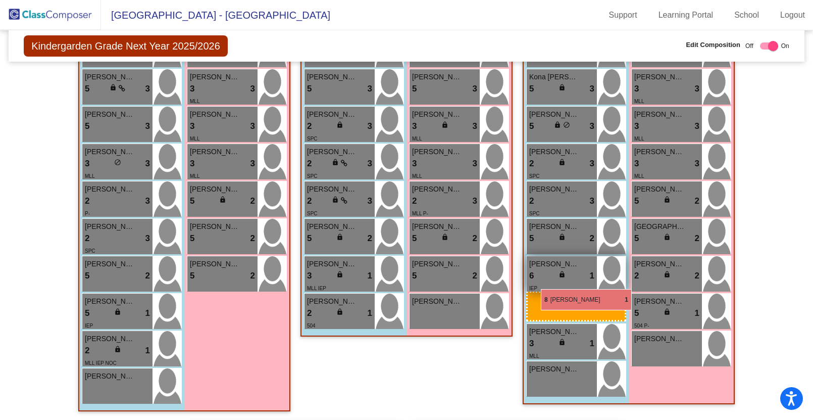
drag, startPoint x: 329, startPoint y: 263, endPoint x: 541, endPoint y: 289, distance: 213.7
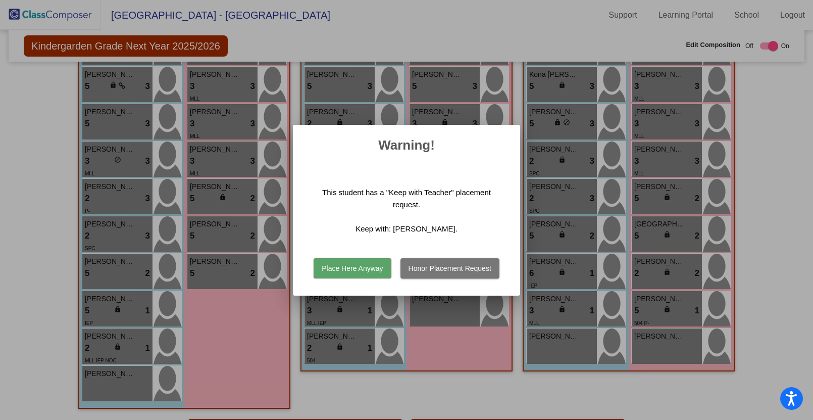
click at [362, 269] on button "Place Here Anyway" at bounding box center [352, 268] width 77 height 20
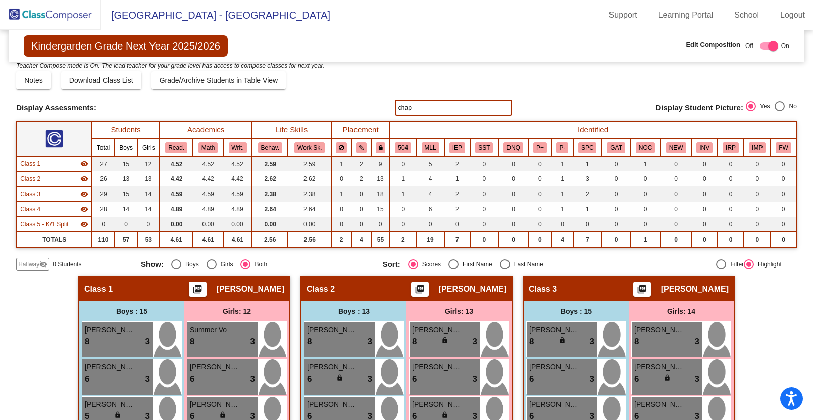
scroll to position [0, 0]
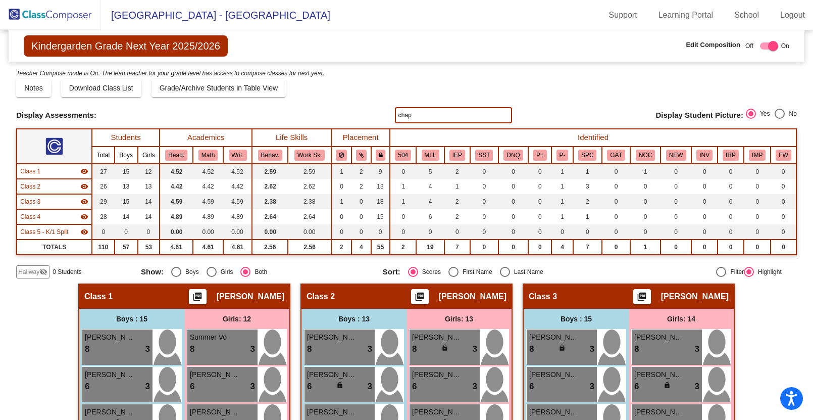
click at [412, 114] on input "chap" at bounding box center [453, 115] width 117 height 16
type input "c"
type input "mateo"
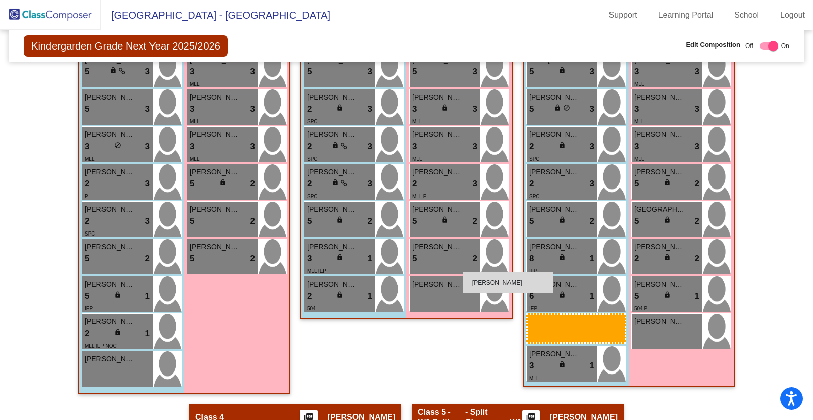
scroll to position [500, 0]
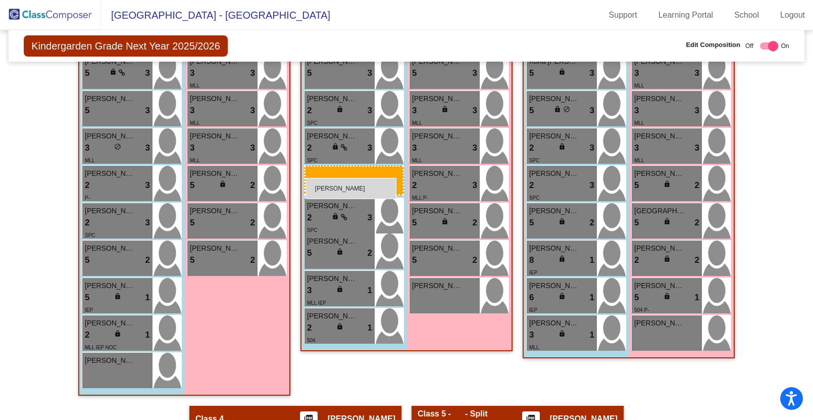
drag, startPoint x: 570, startPoint y: 368, endPoint x: 306, endPoint y: 178, distance: 325.3
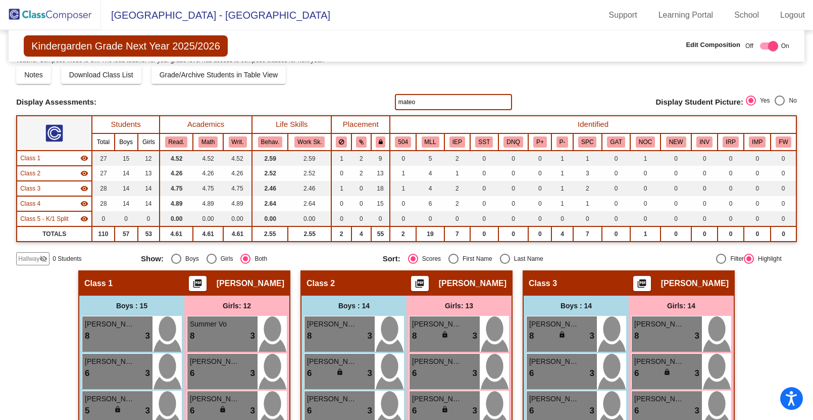
scroll to position [0, 0]
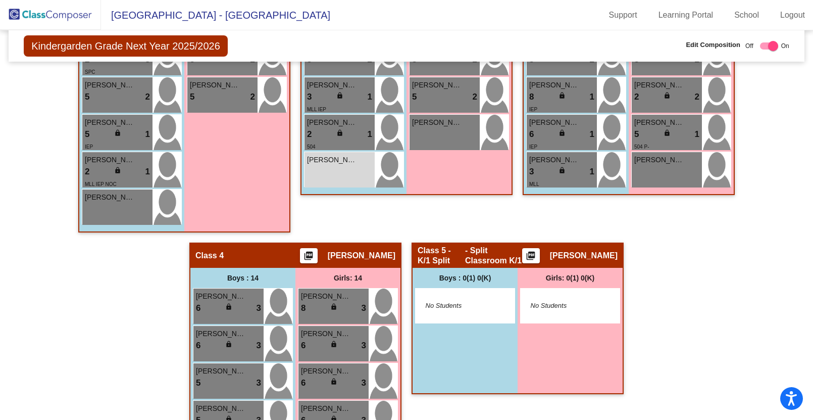
scroll to position [672, 0]
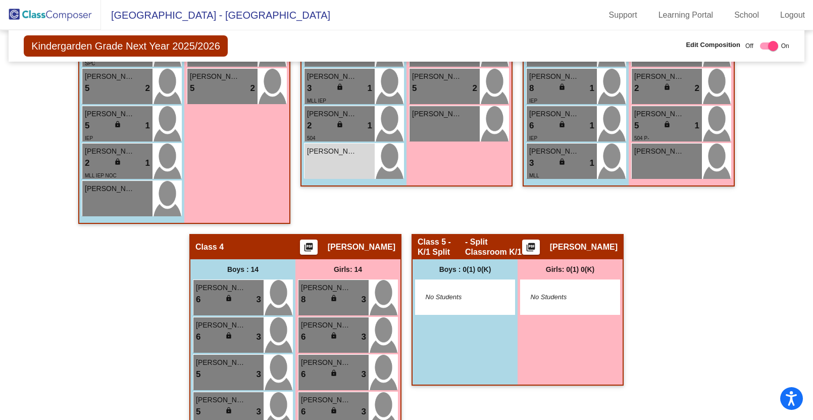
click at [755, 152] on div "Hallway - Hallway Class picture_as_pdf Add Student First Name Last Name Student…" at bounding box center [406, 215] width 781 height 1207
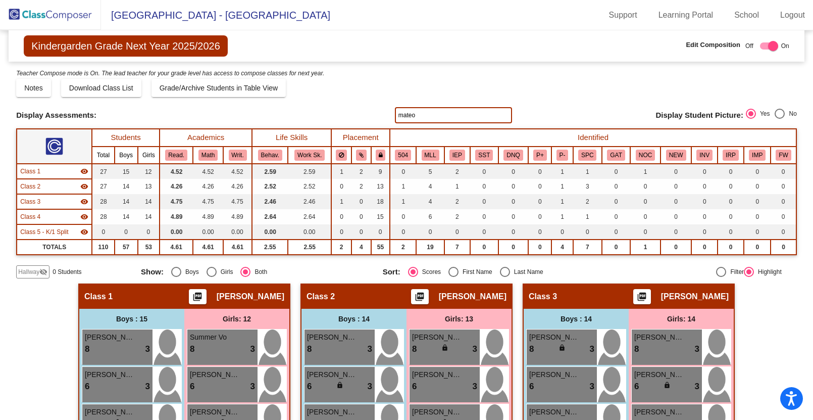
drag, startPoint x: 422, startPoint y: 114, endPoint x: 375, endPoint y: 106, distance: 47.3
click at [375, 106] on div "Display Scores for Years: [DATE] - [DATE] [DATE] - [DATE] Grade/Archive Student…" at bounding box center [406, 173] width 781 height 211
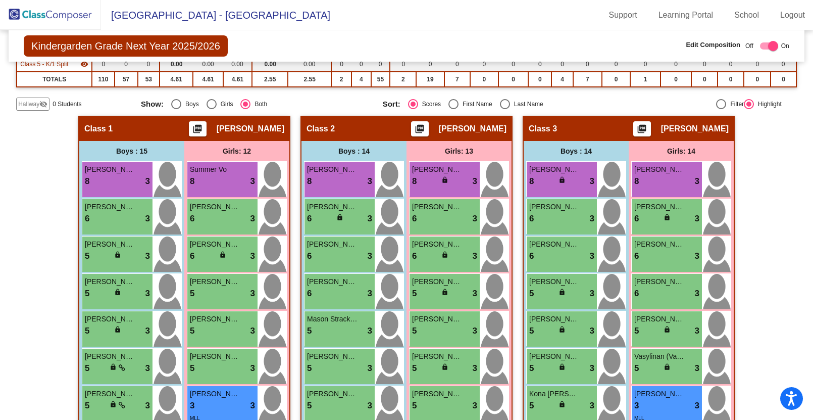
scroll to position [170, 0]
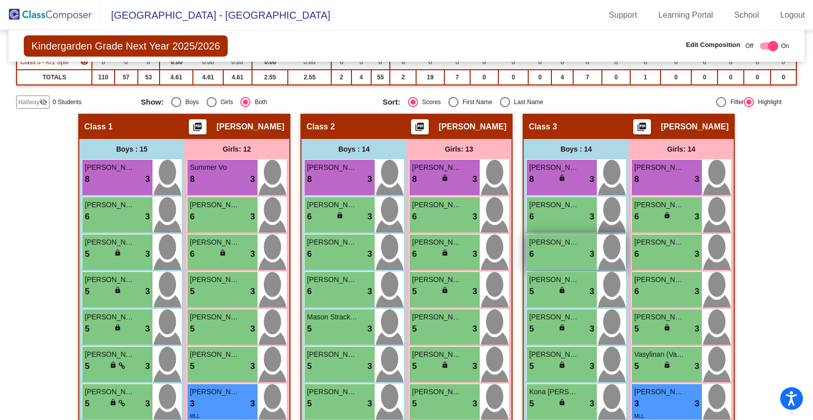
click at [536, 253] on div "6 lock do_not_disturb_alt 3" at bounding box center [561, 253] width 65 height 13
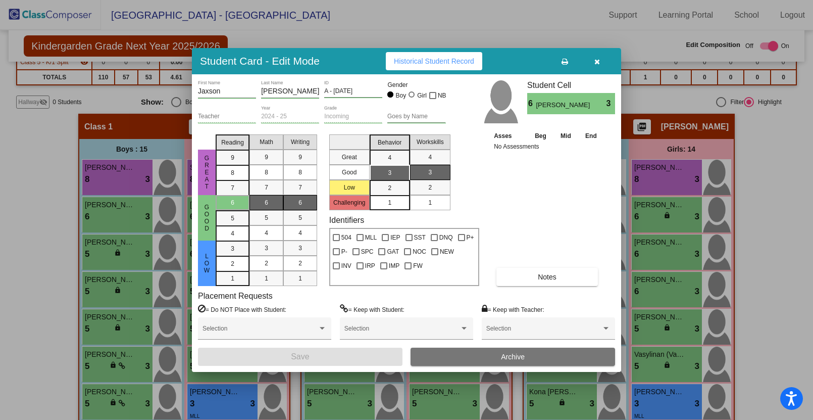
click at [541, 276] on span "Notes" at bounding box center [547, 277] width 19 height 8
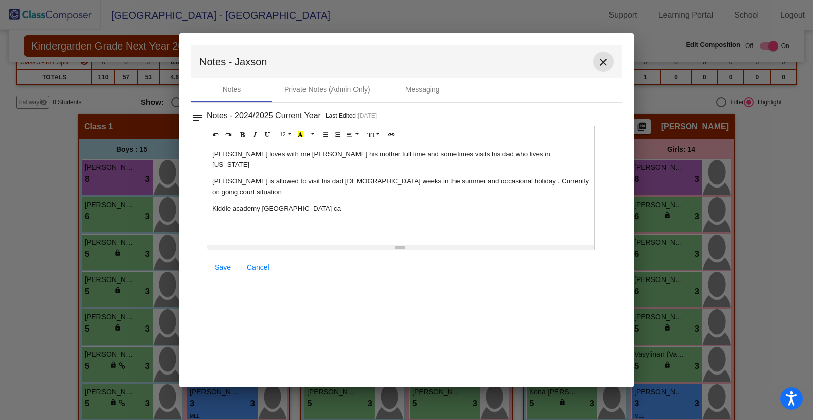
click at [602, 61] on mat-icon "close" at bounding box center [603, 62] width 12 height 12
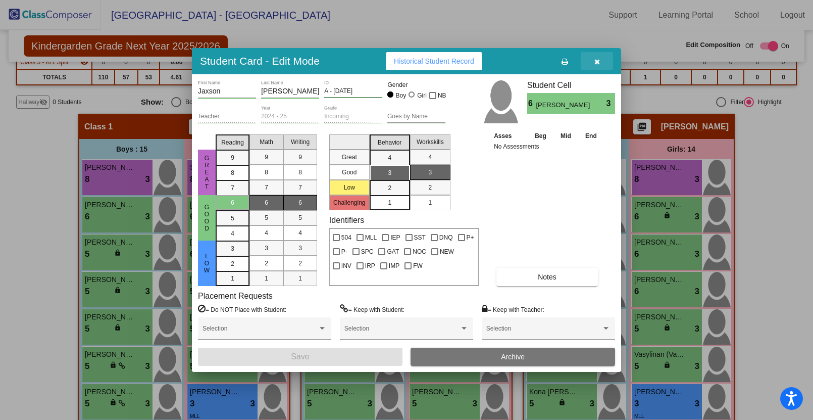
click at [597, 60] on icon "button" at bounding box center [597, 61] width 6 height 7
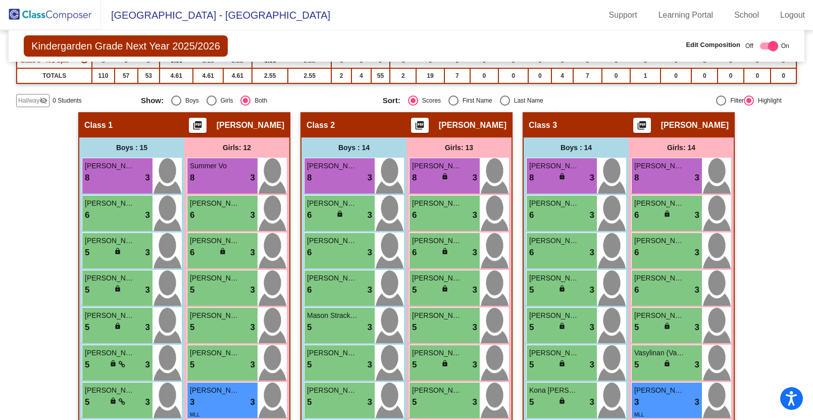
scroll to position [172, 0]
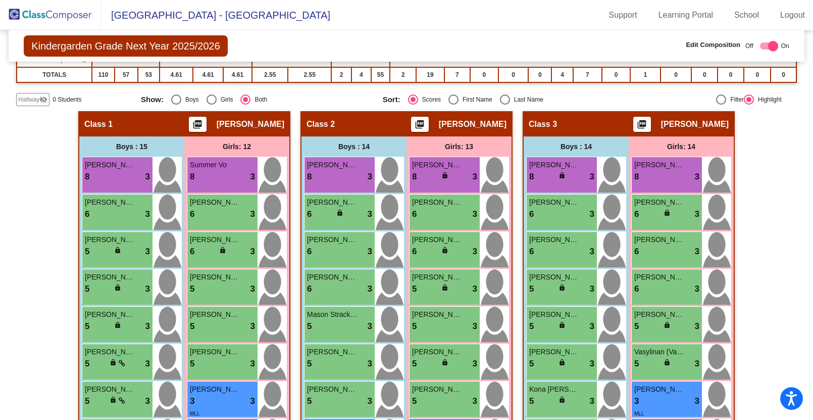
click at [58, 12] on img at bounding box center [50, 15] width 101 height 30
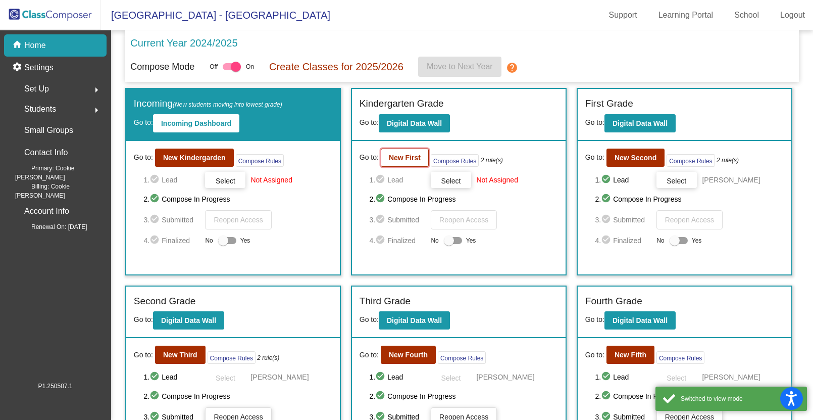
click at [407, 160] on b "New First" at bounding box center [405, 158] width 32 height 8
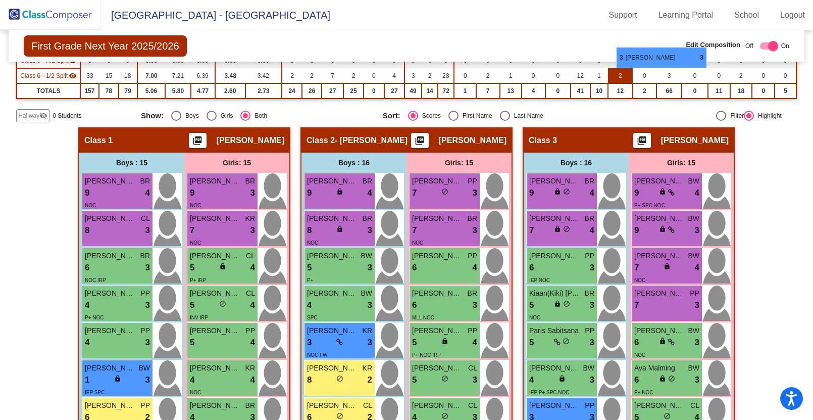
scroll to position [161, 0]
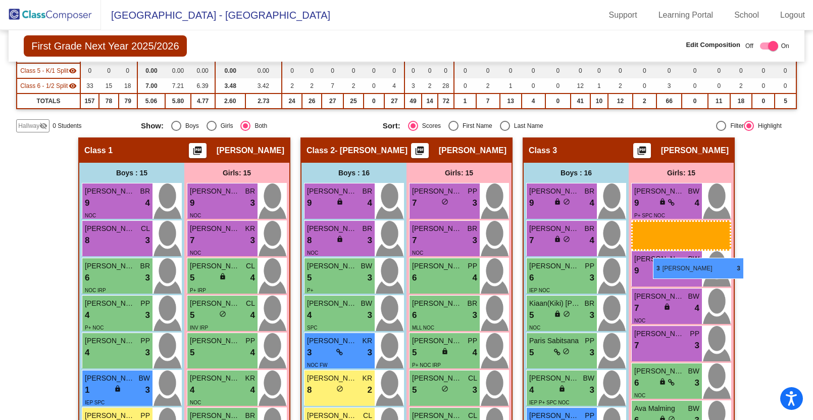
drag, startPoint x: 202, startPoint y: 299, endPoint x: 653, endPoint y: 257, distance: 453.5
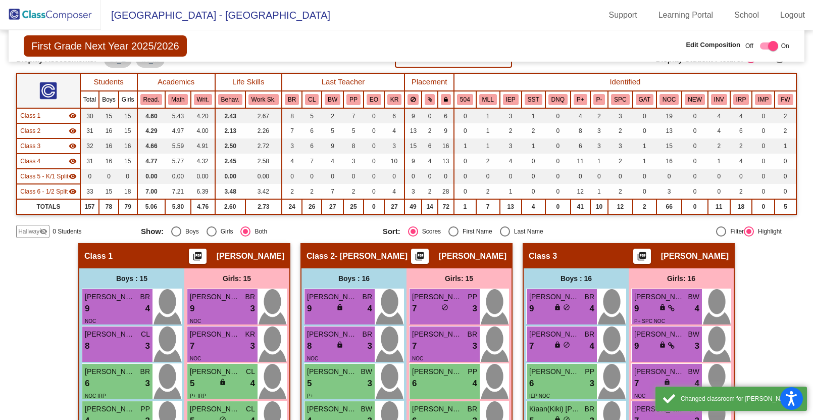
scroll to position [0, 0]
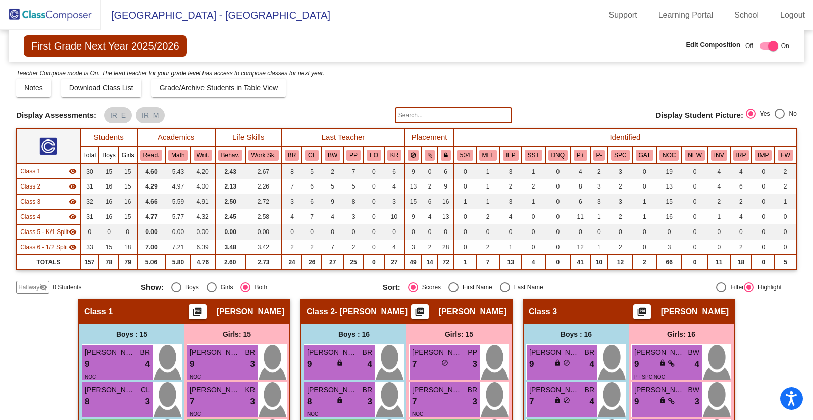
click at [409, 114] on input "text" at bounding box center [453, 115] width 117 height 16
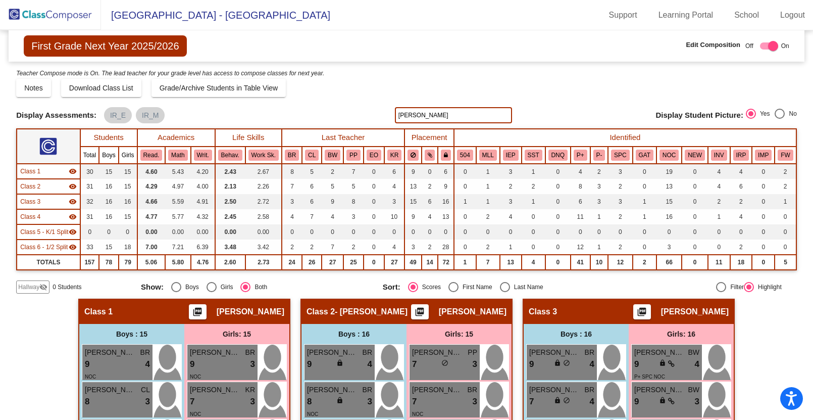
scroll to position [2, 0]
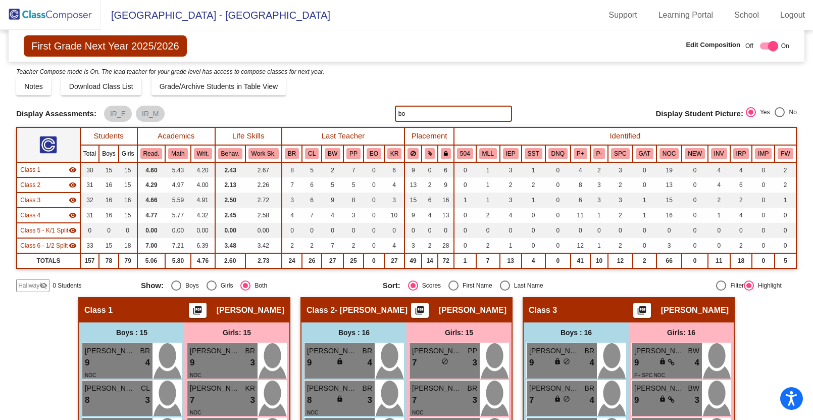
type input "b"
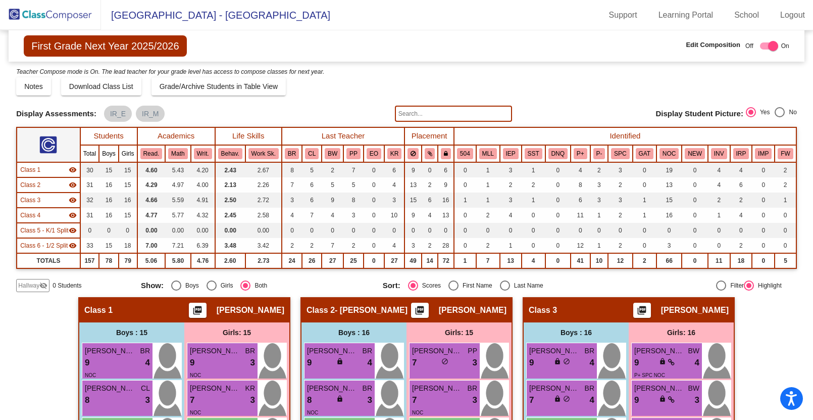
click at [360, 101] on div "Display Scores for Years: [DATE] - [DATE] [DATE] - [DATE] Grade/Archive Student…" at bounding box center [406, 179] width 781 height 226
